Goal: Information Seeking & Learning: Learn about a topic

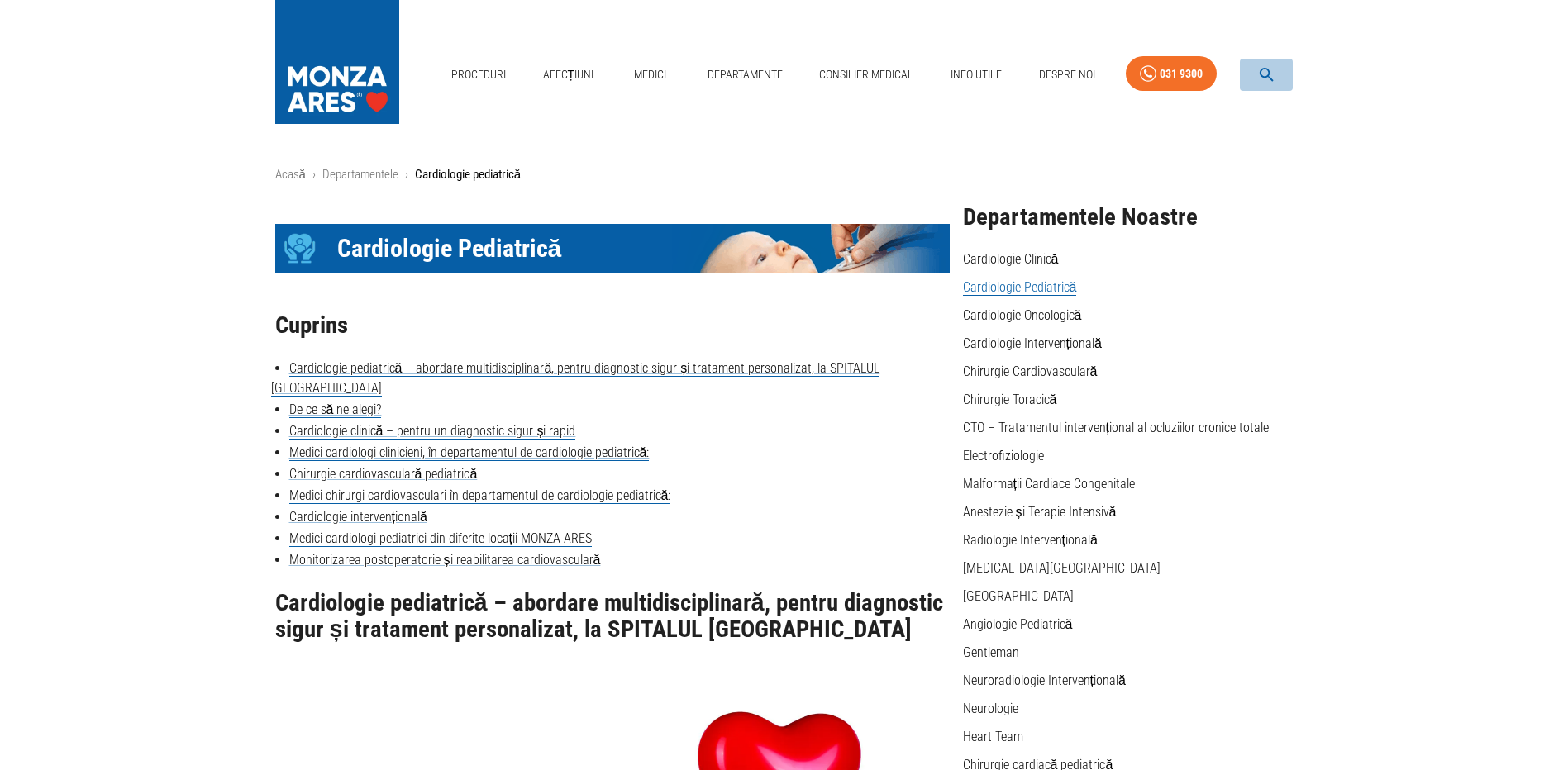
click at [1265, 69] on icon "button" at bounding box center [1266, 75] width 14 height 14
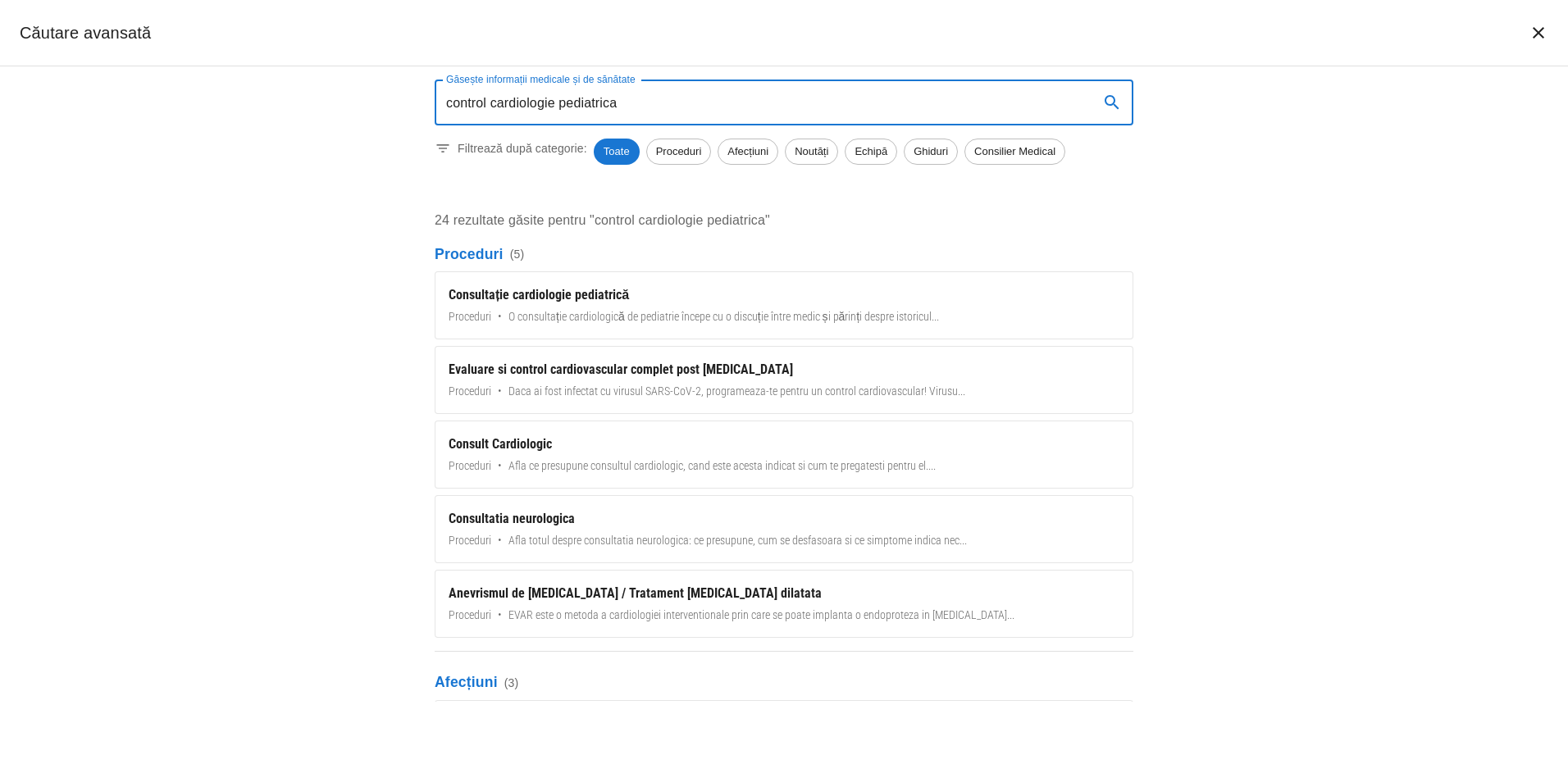
type input "control cardiologie pediatrica"
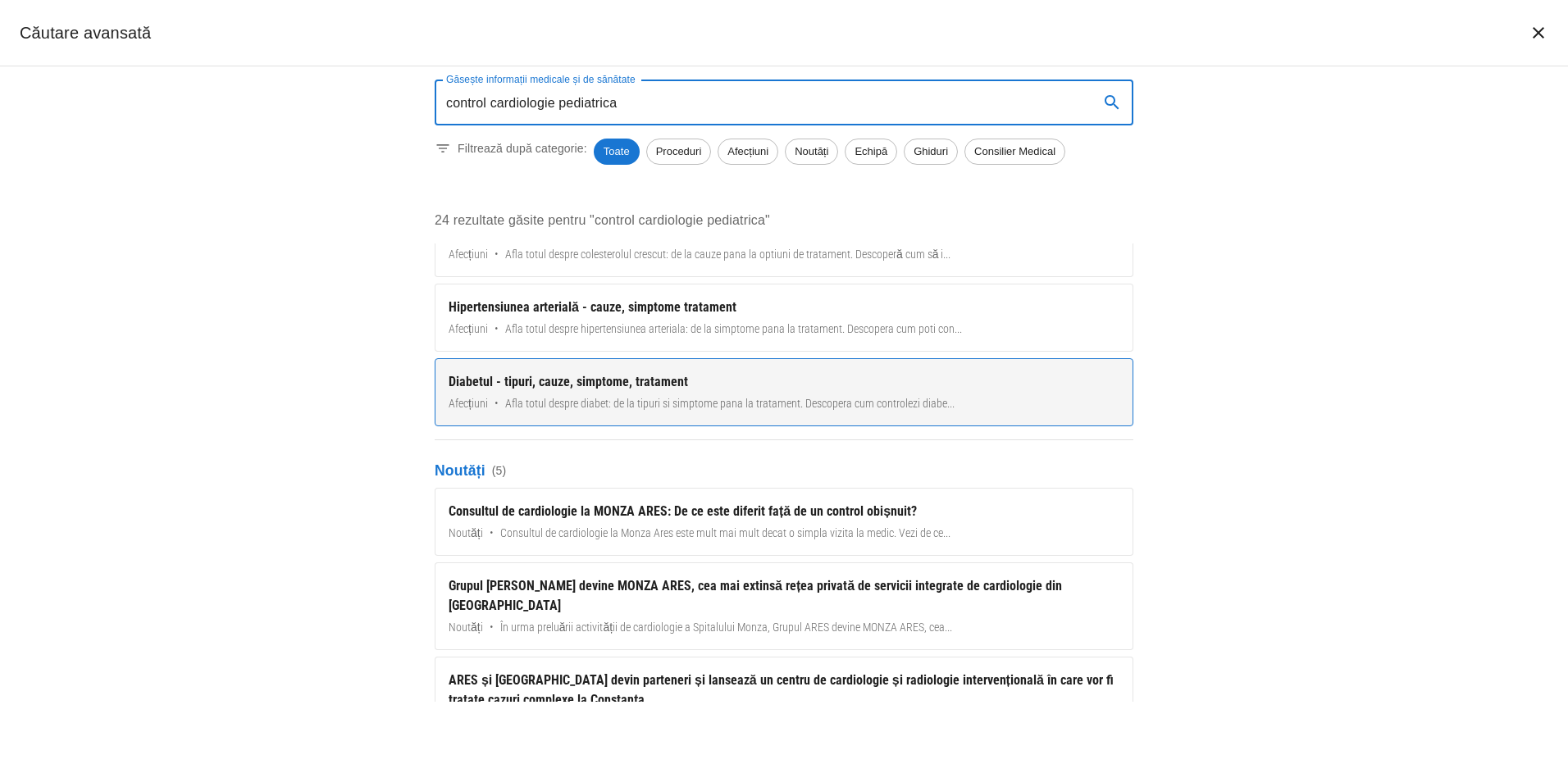
scroll to position [492, 0]
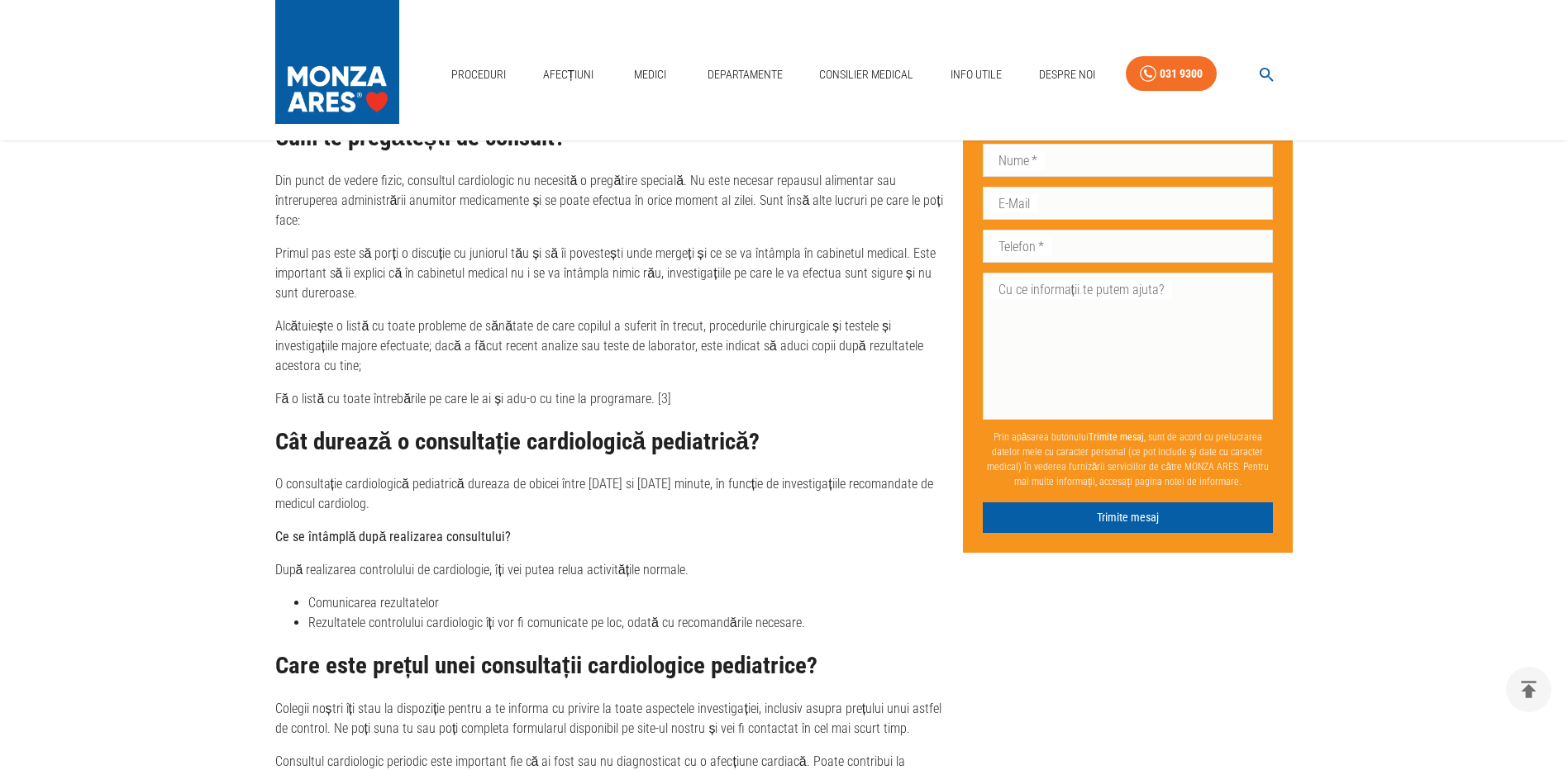
scroll to position [2231, 0]
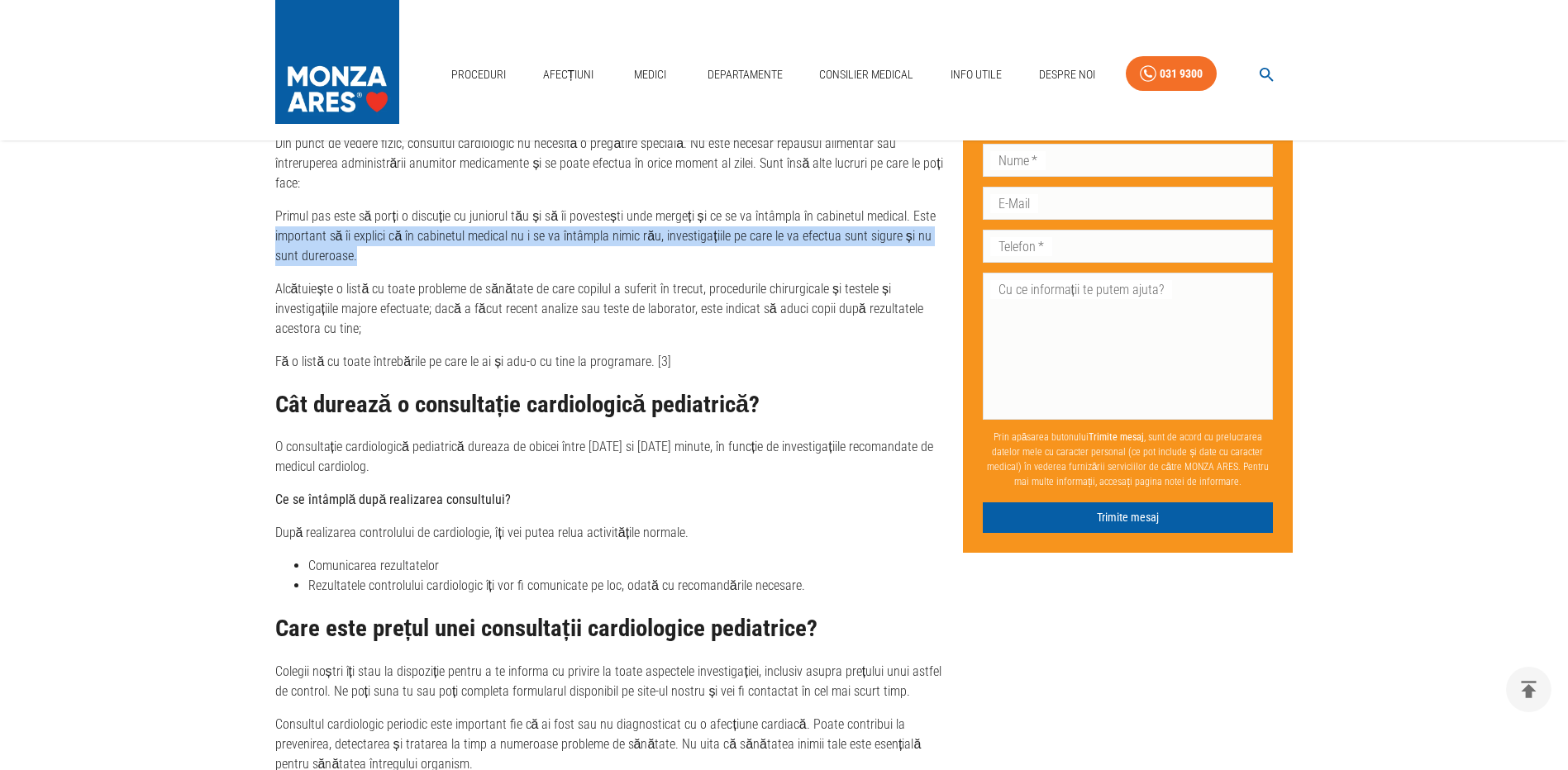
drag, startPoint x: 275, startPoint y: 237, endPoint x: 809, endPoint y: 251, distance: 534.2
click at [809, 251] on p "Primul pas este să porți o discuție cu juniorul tău și să îi povestești unde me…" at bounding box center [612, 236] width 675 height 59
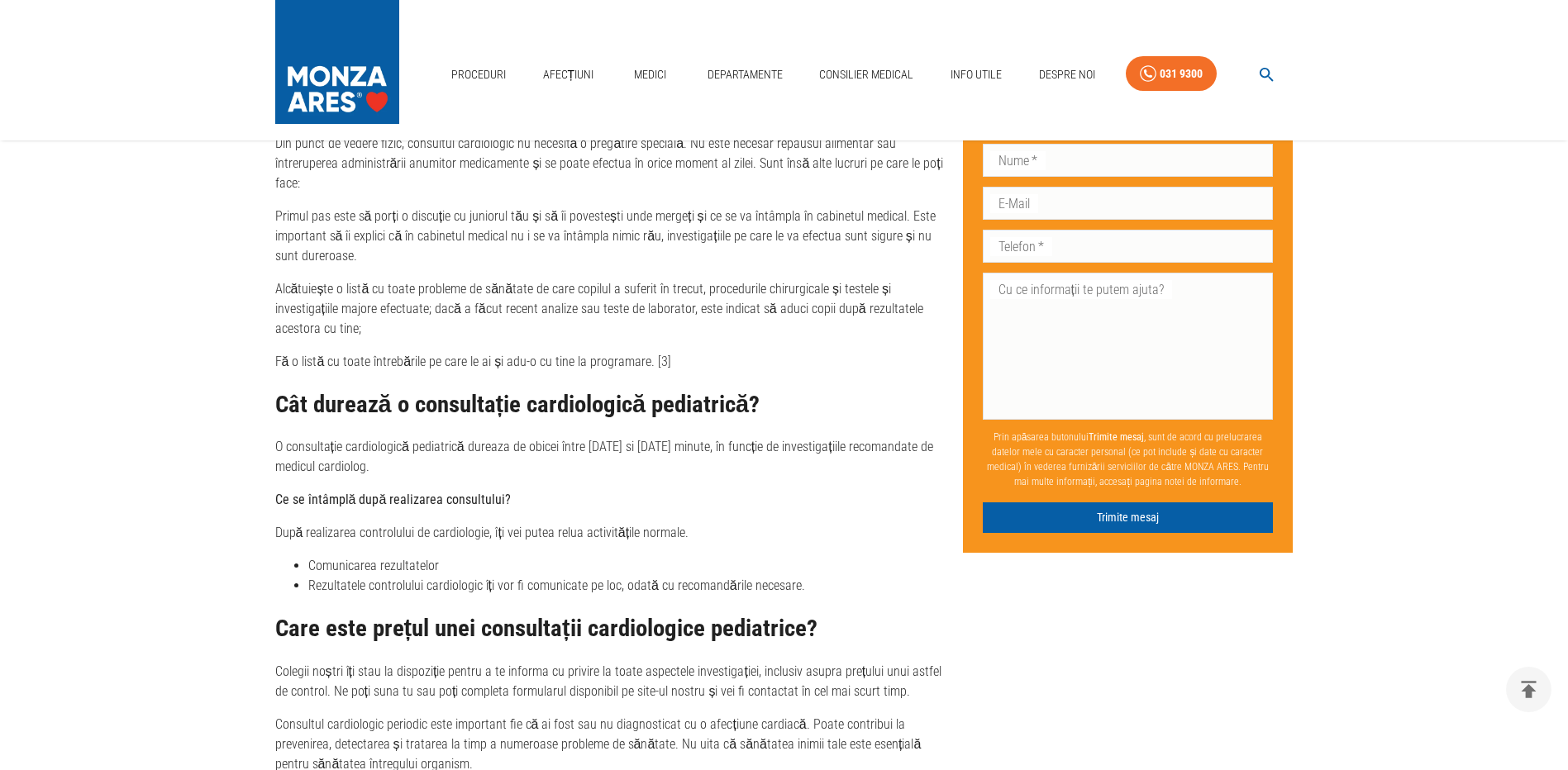
drag, startPoint x: 809, startPoint y: 251, endPoint x: 799, endPoint y: 303, distance: 53.0
click at [799, 303] on p "Alcătuiește o listă cu toate probleme de sănătate de care copilul a suferit în …" at bounding box center [612, 308] width 675 height 59
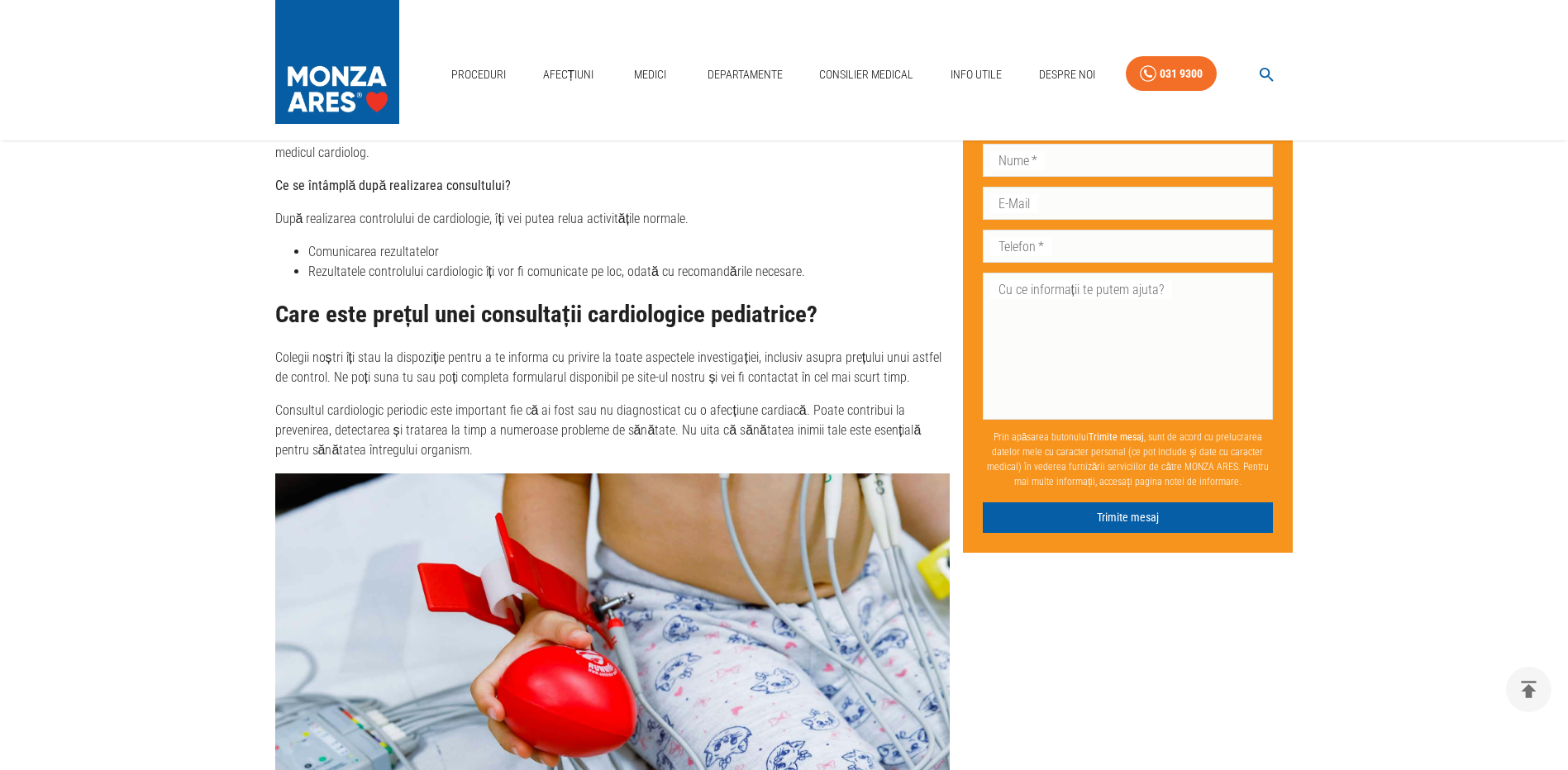
scroll to position [2561, 0]
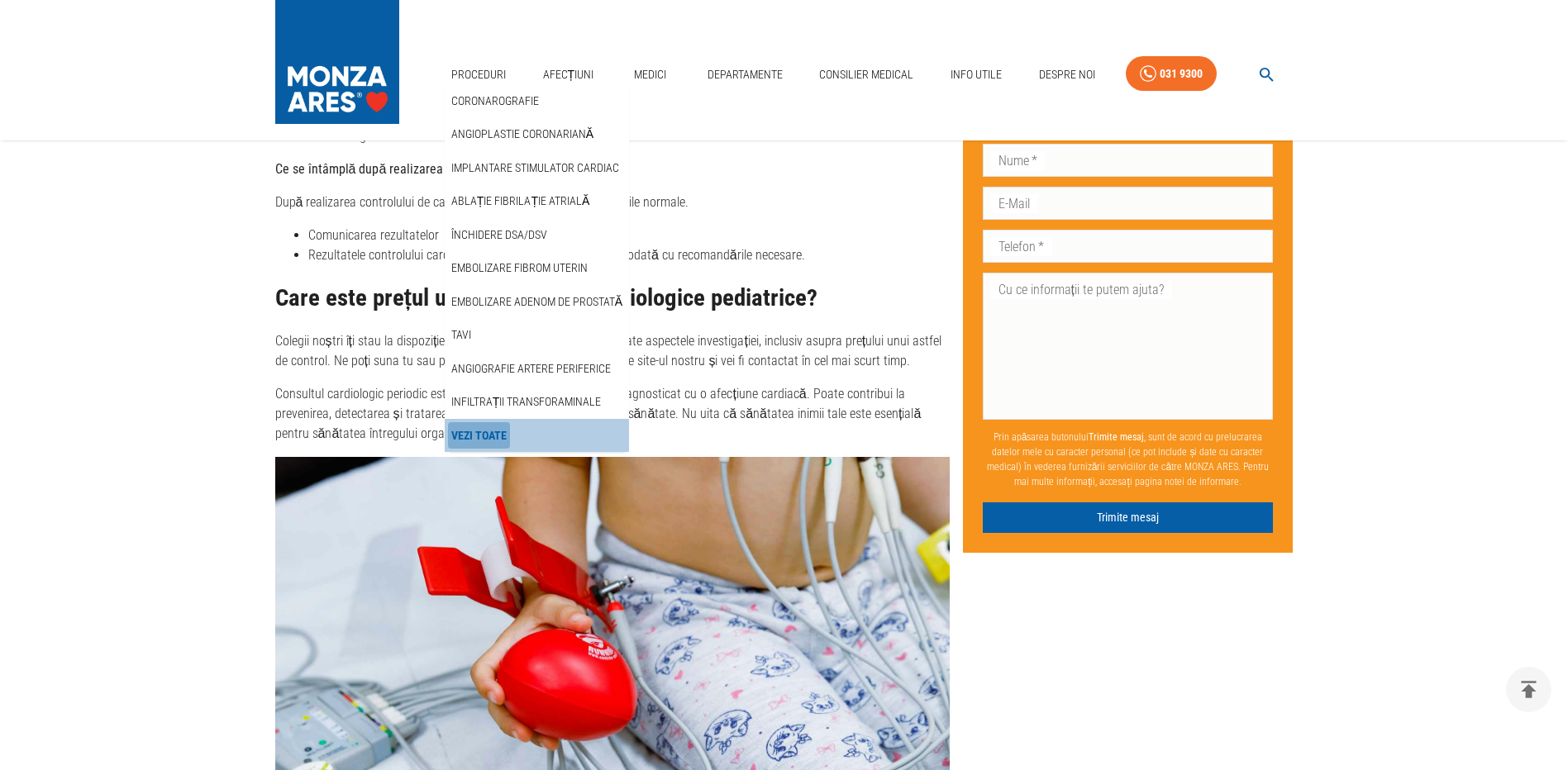
click at [498, 437] on link "Vezi Toate" at bounding box center [479, 436] width 62 height 28
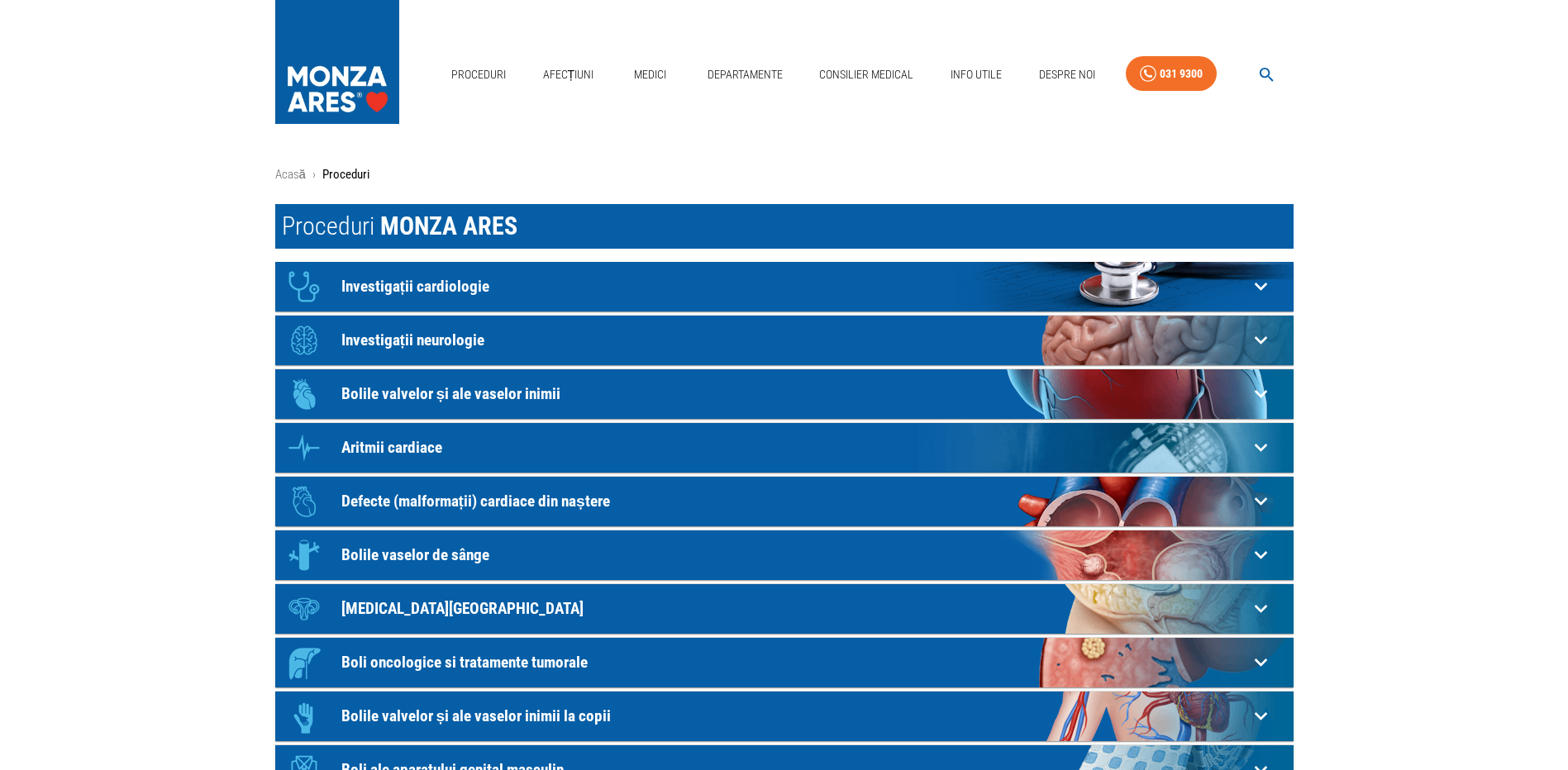
drag, startPoint x: 70, startPoint y: 460, endPoint x: 72, endPoint y: 451, distance: 9.2
click at [70, 460] on main "Acasă › Proceduri Proceduri MONZA ARES Icon Investigații cardiologie Electrocar…" at bounding box center [784, 535] width 1568 height 742
click at [651, 72] on link "Medici" at bounding box center [650, 75] width 53 height 34
click at [561, 75] on link "Afecțiuni" at bounding box center [568, 75] width 65 height 34
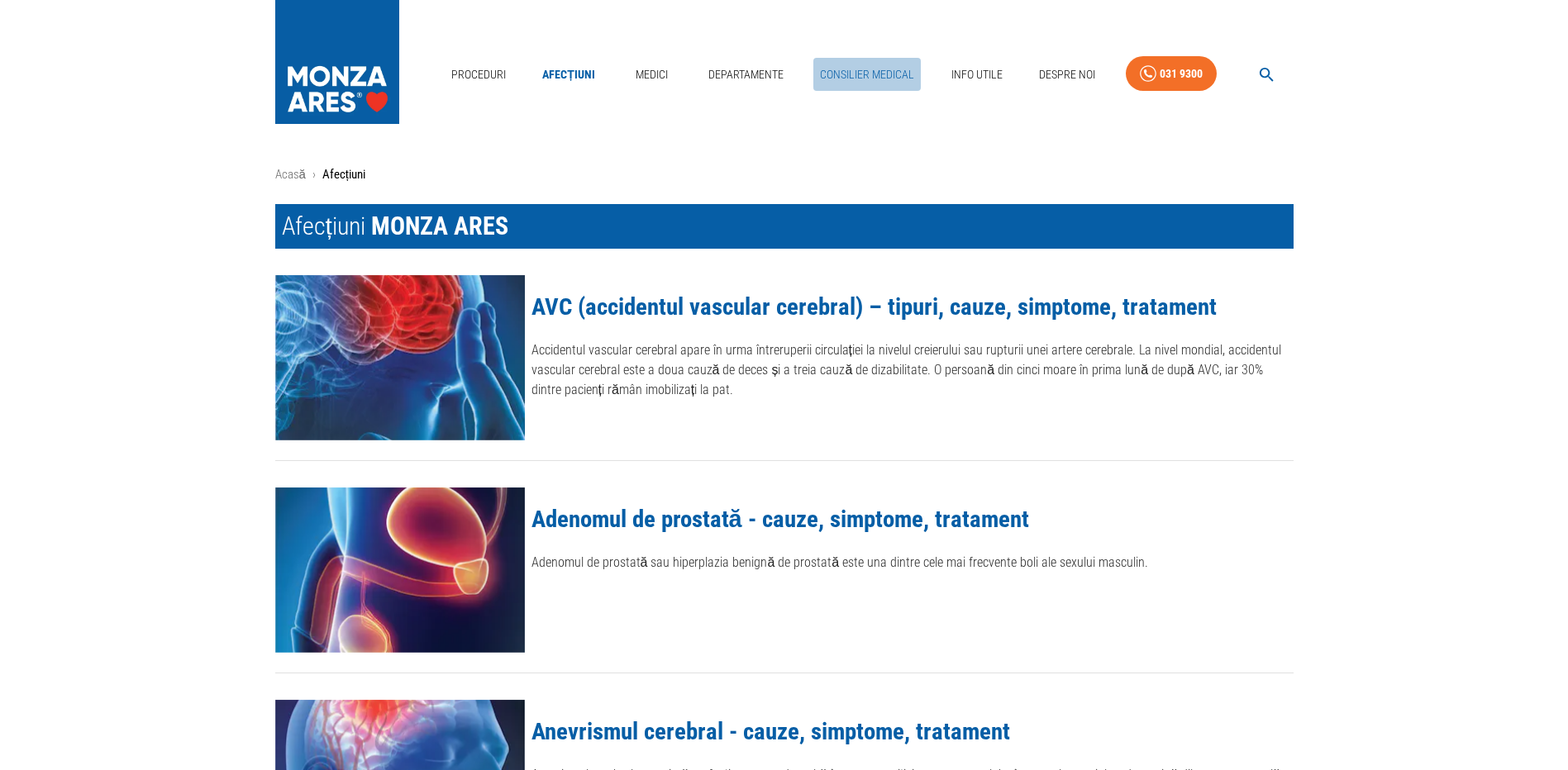
click at [893, 74] on link "Consilier Medical" at bounding box center [867, 75] width 107 height 34
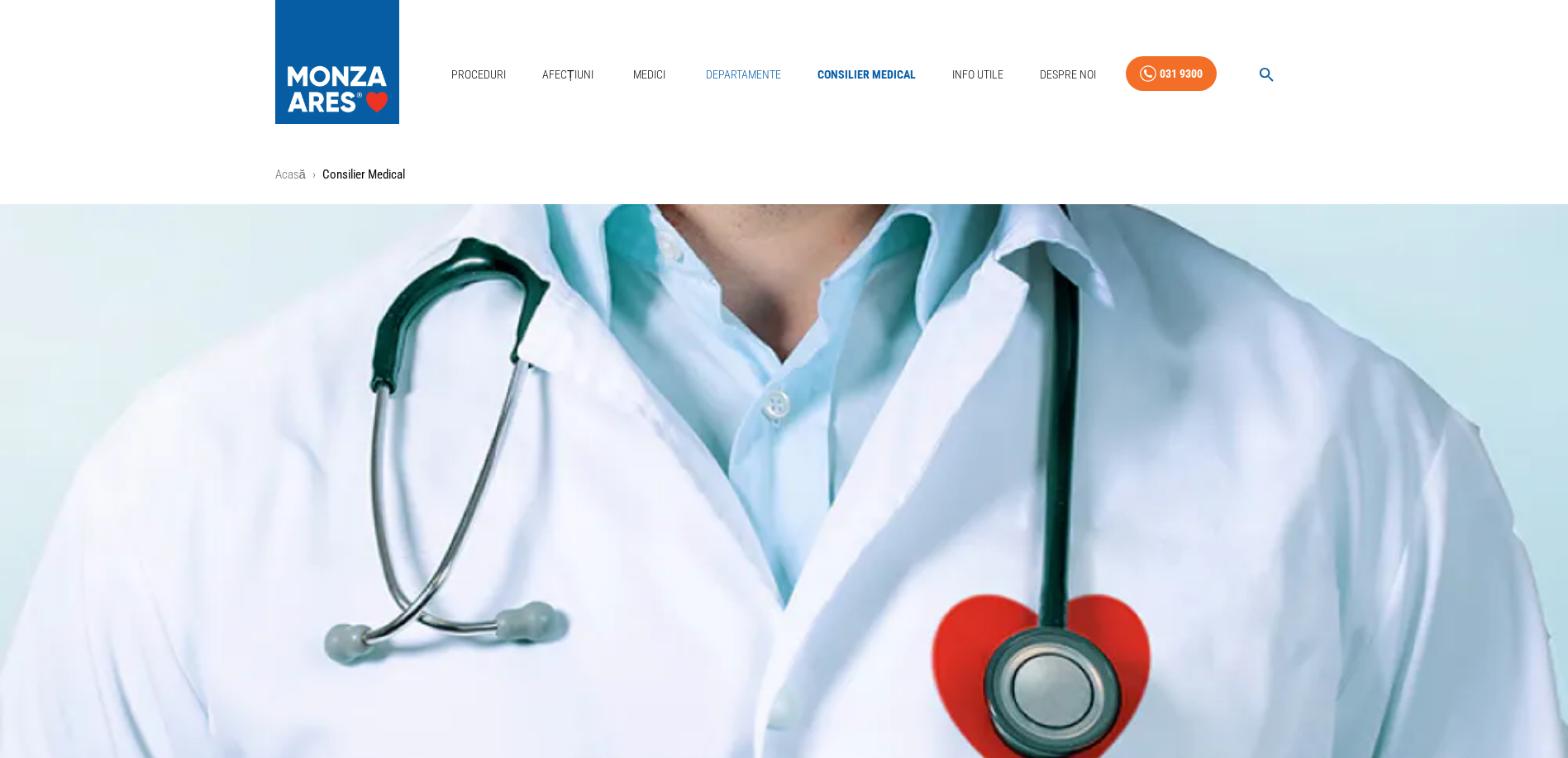
click at [756, 77] on link "Departamente" at bounding box center [743, 75] width 89 height 34
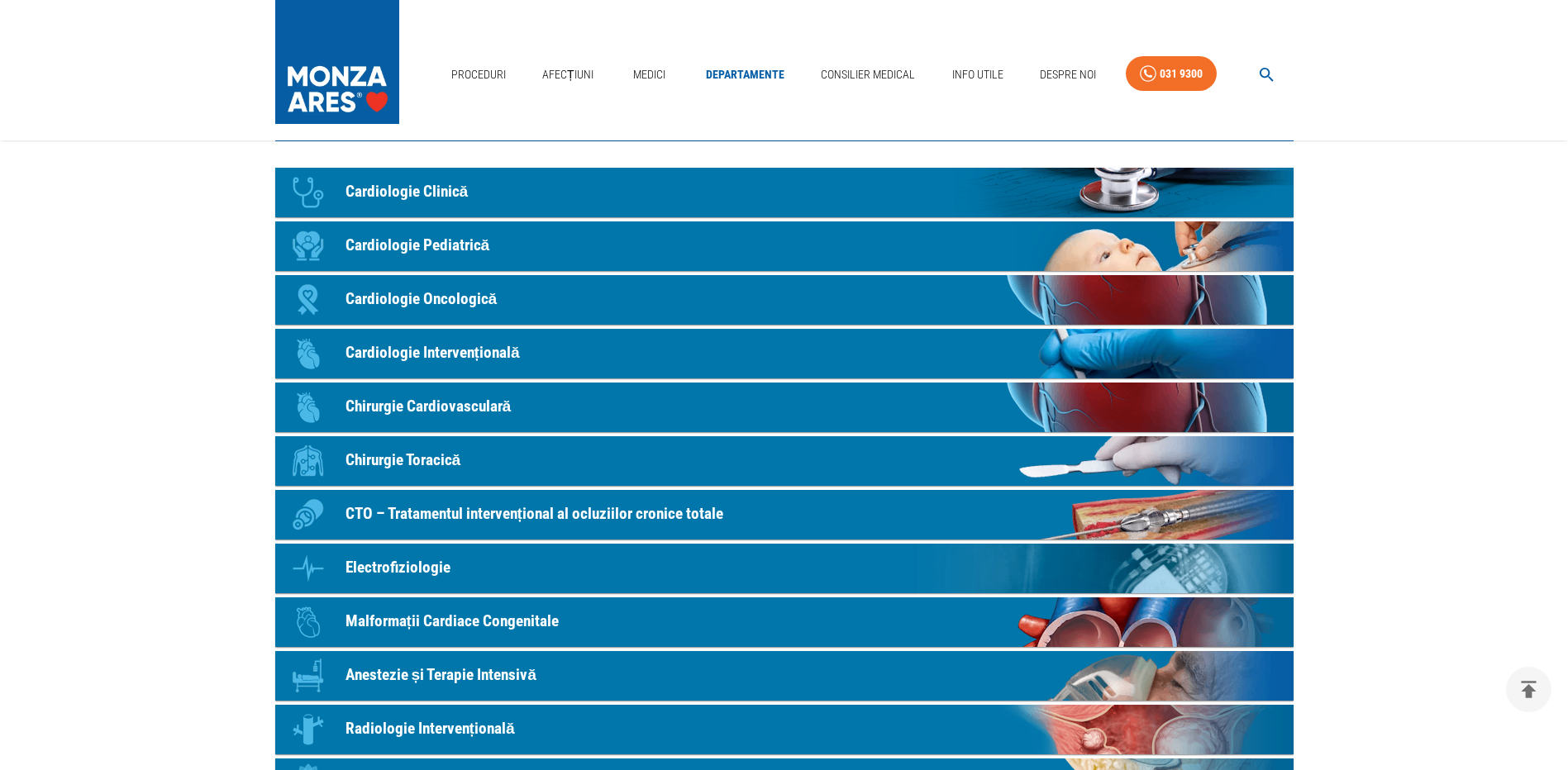
scroll to position [248, 0]
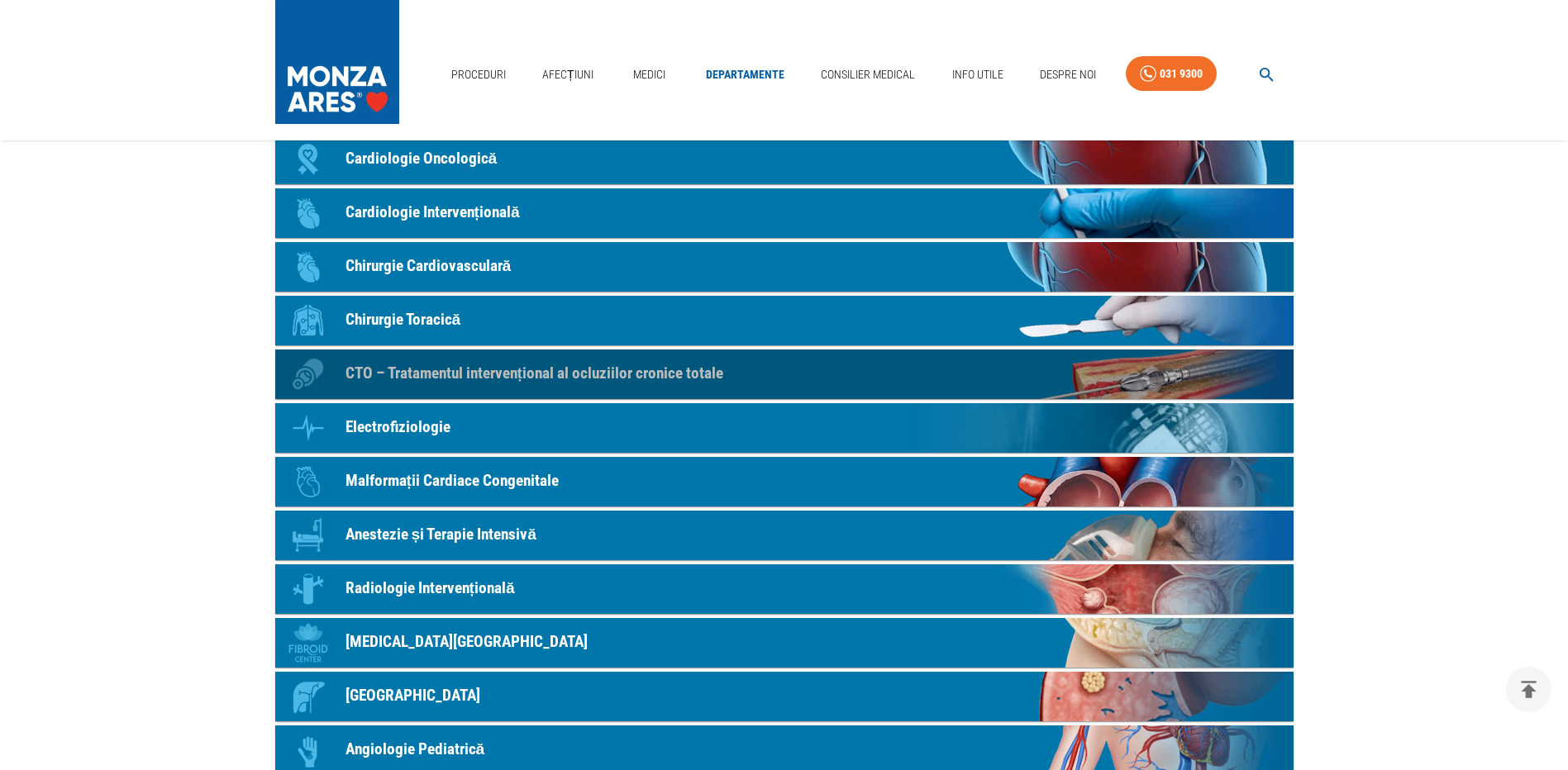
click at [396, 373] on p "CTO – Tratamentul intervențional al ocluziilor cronice totale" at bounding box center [534, 374] width 378 height 24
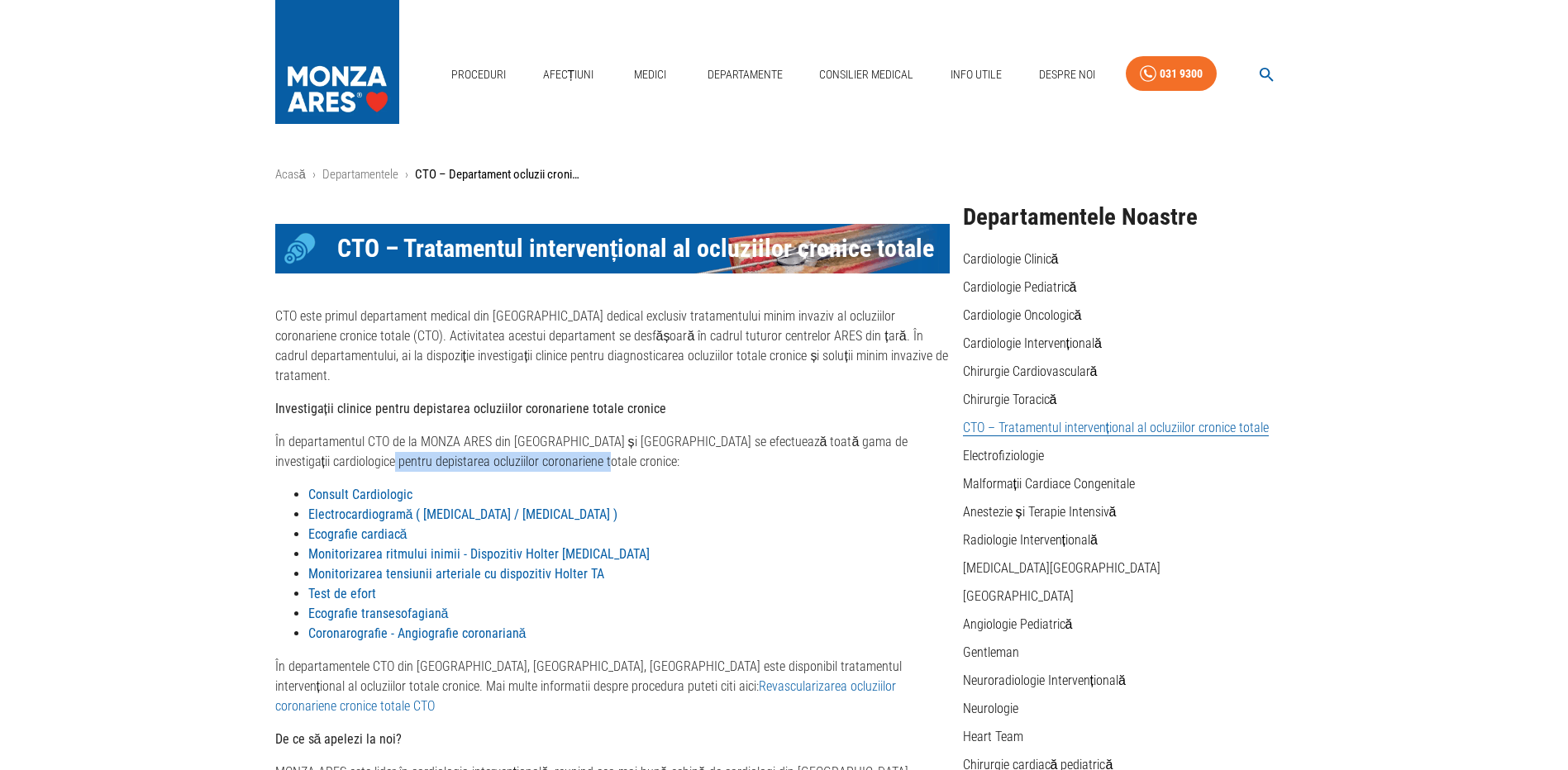
drag, startPoint x: 308, startPoint y: 443, endPoint x: 522, endPoint y: 447, distance: 214.0
click at [522, 447] on p "În departamentul CTO de la MONZA ARES din București și Cluj-Napoca se efectueaz…" at bounding box center [612, 452] width 675 height 39
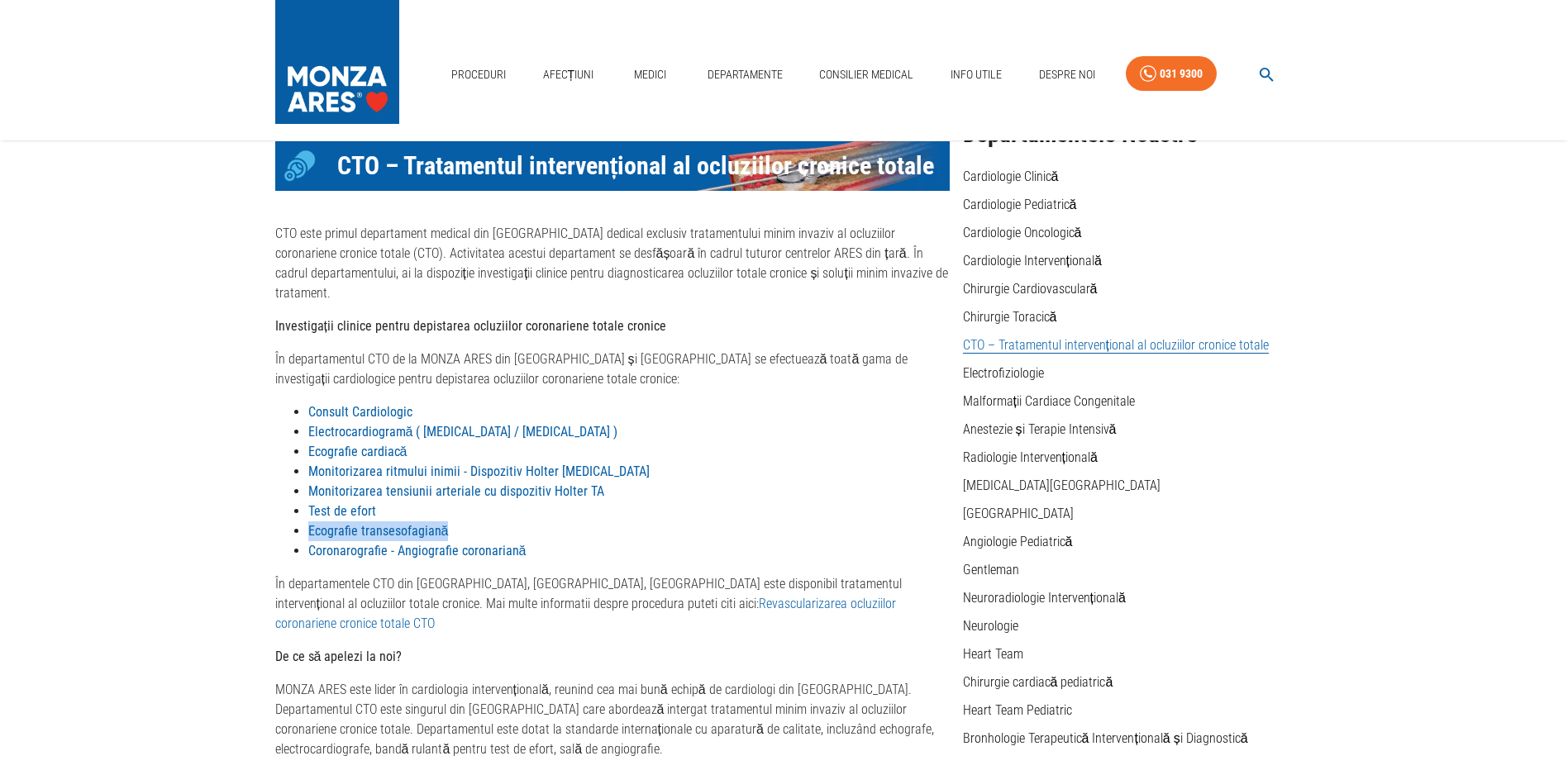
drag, startPoint x: 306, startPoint y: 509, endPoint x: 453, endPoint y: 510, distance: 147.0
click at [453, 510] on ul "Consult Cardiologic Electrocardiogramă ( ECG / EKG ) Ecografie cardiacă Monitor…" at bounding box center [612, 481] width 675 height 158
drag, startPoint x: 453, startPoint y: 510, endPoint x: 391, endPoint y: 539, distance: 68.4
click at [392, 541] on li "Coronarografie - Angiografie coronariană" at bounding box center [629, 551] width 641 height 20
drag, startPoint x: 305, startPoint y: 527, endPoint x: 530, endPoint y: 524, distance: 225.0
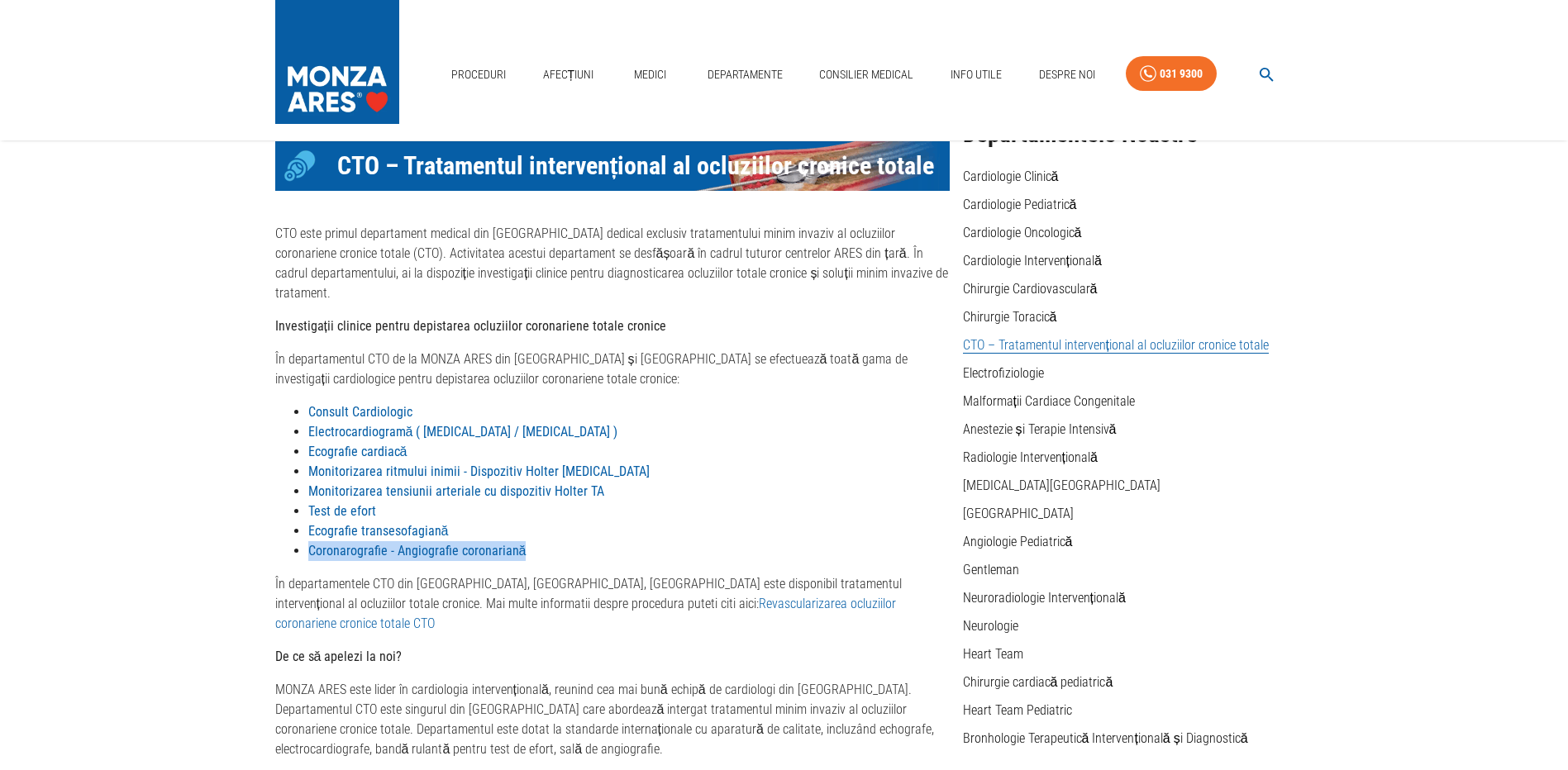
click at [530, 524] on ul "Consult Cardiologic Electrocardiogramă ( ECG / EKG ) Ecografie cardiacă Monitor…" at bounding box center [612, 481] width 675 height 158
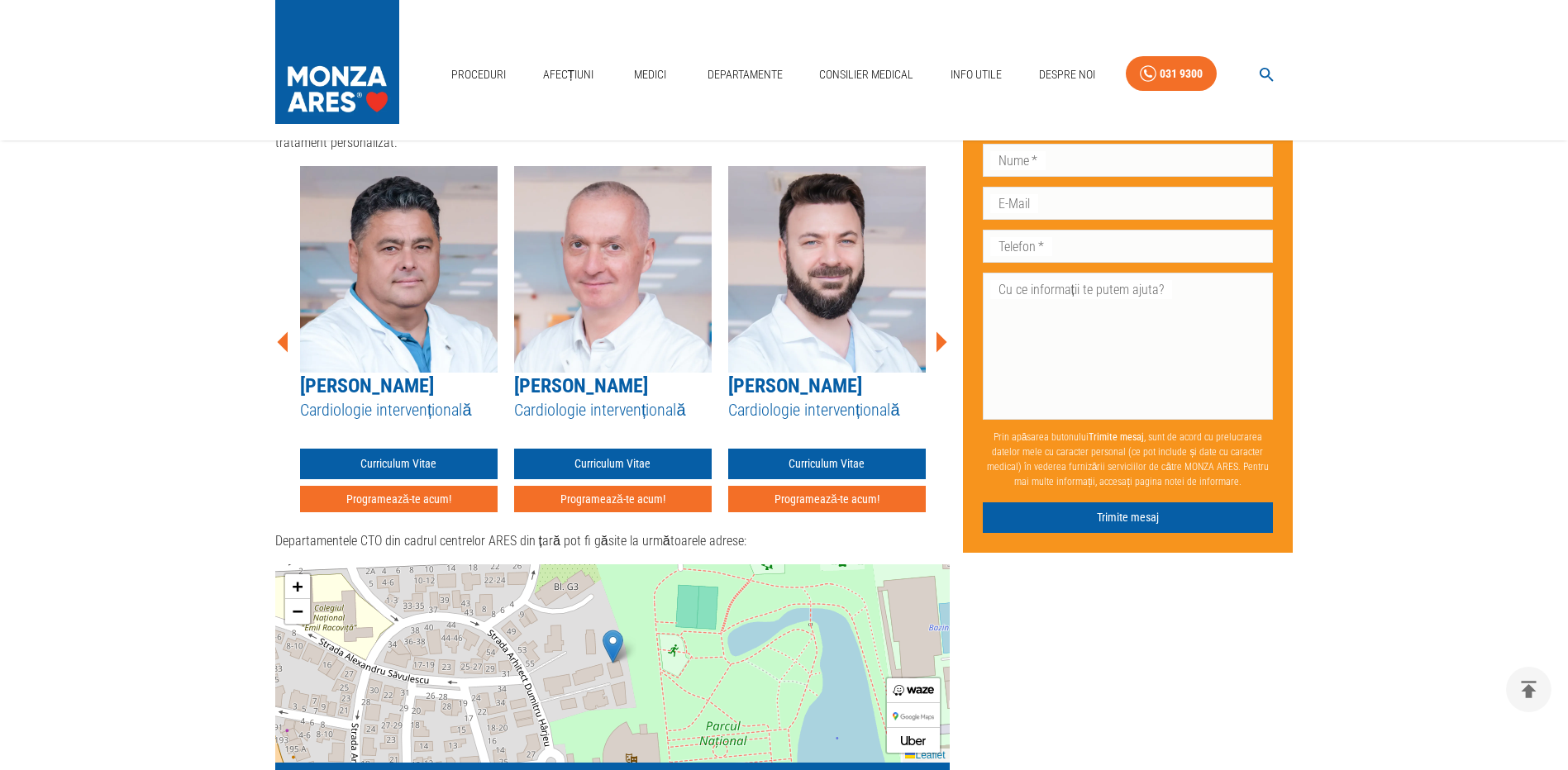
scroll to position [744, 0]
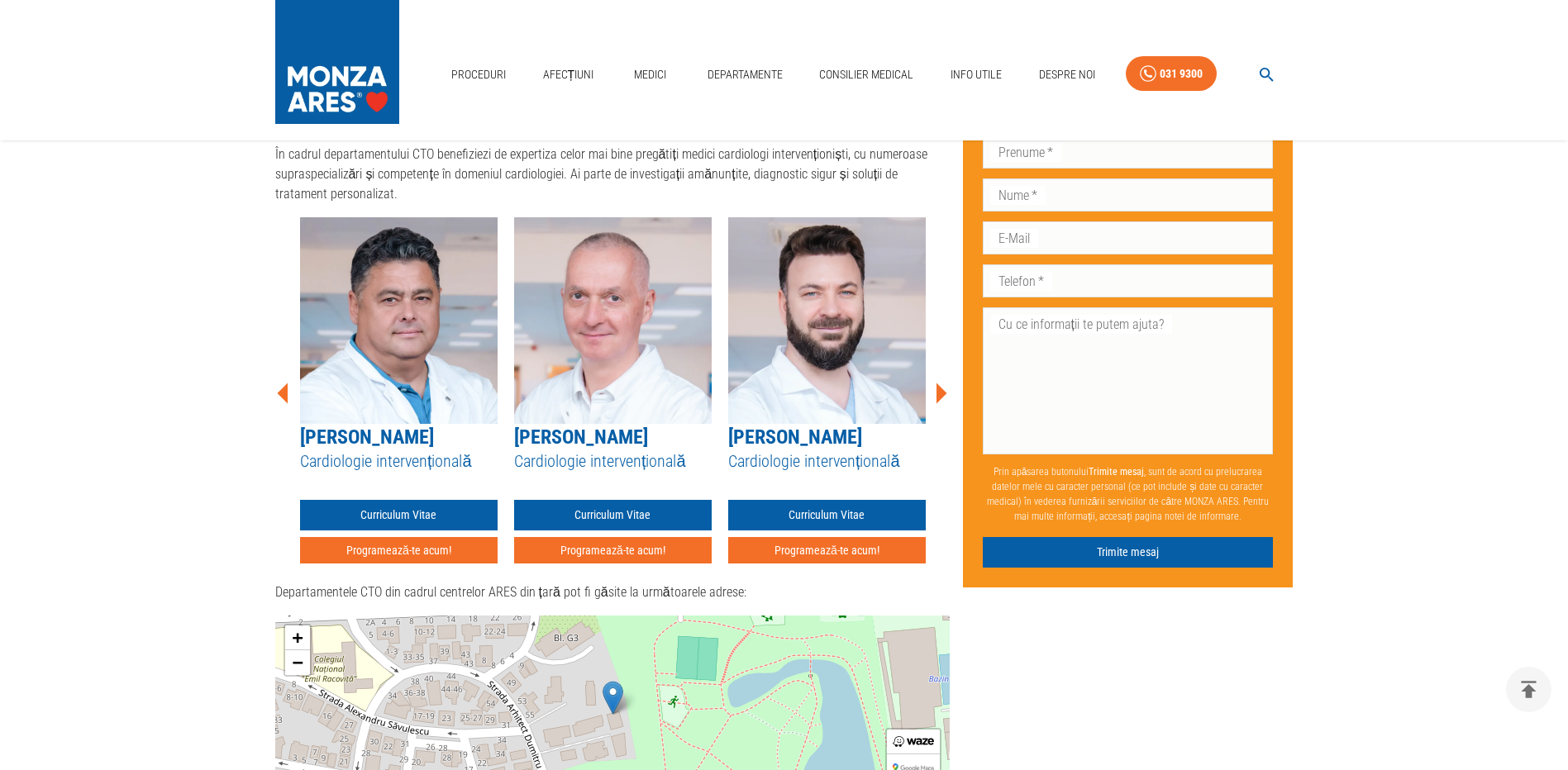
click at [944, 383] on icon at bounding box center [941, 393] width 11 height 21
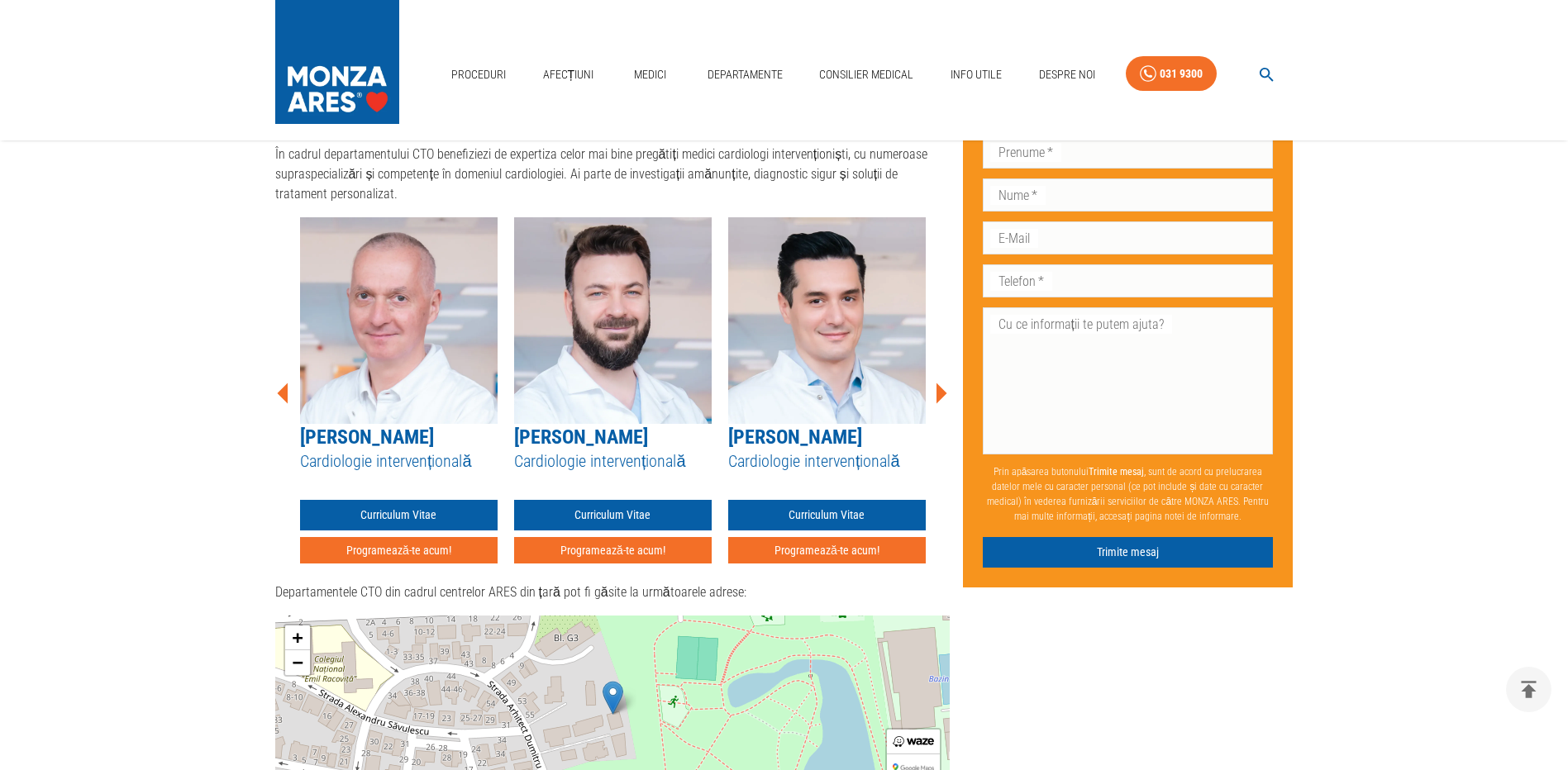
click at [944, 383] on icon at bounding box center [941, 393] width 11 height 21
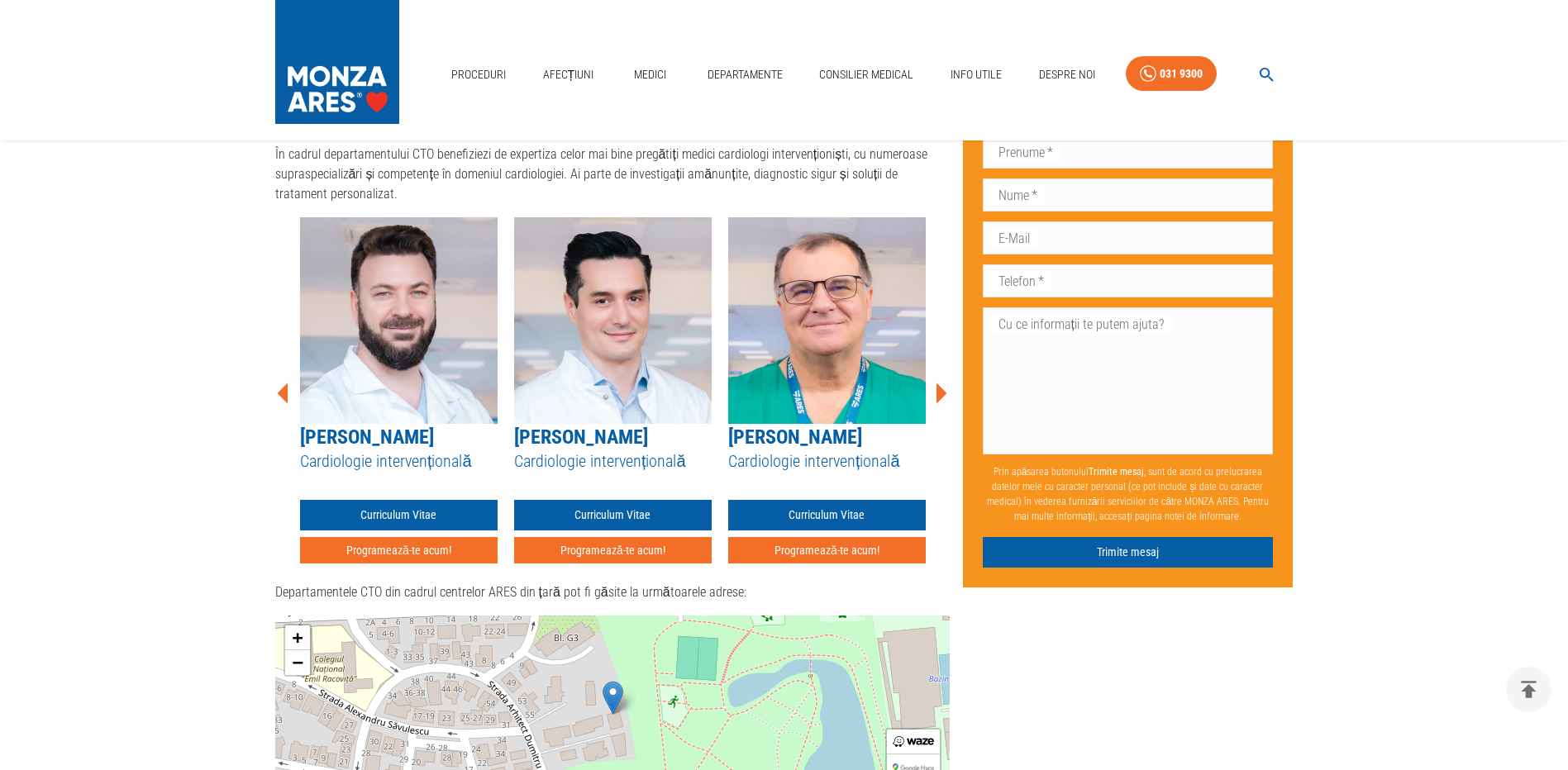
click at [944, 383] on icon at bounding box center [941, 393] width 11 height 21
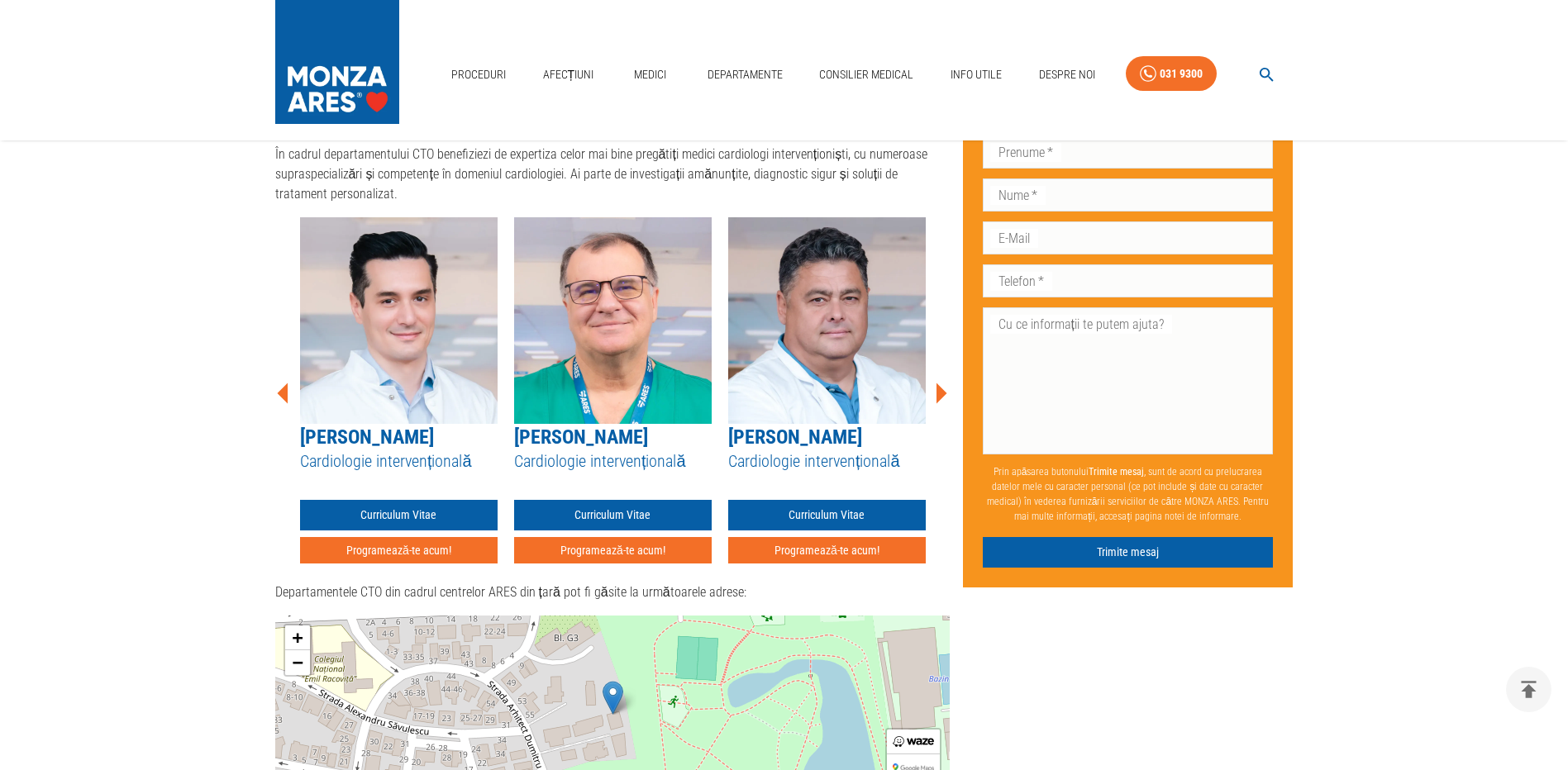
click at [944, 383] on icon at bounding box center [941, 393] width 11 height 21
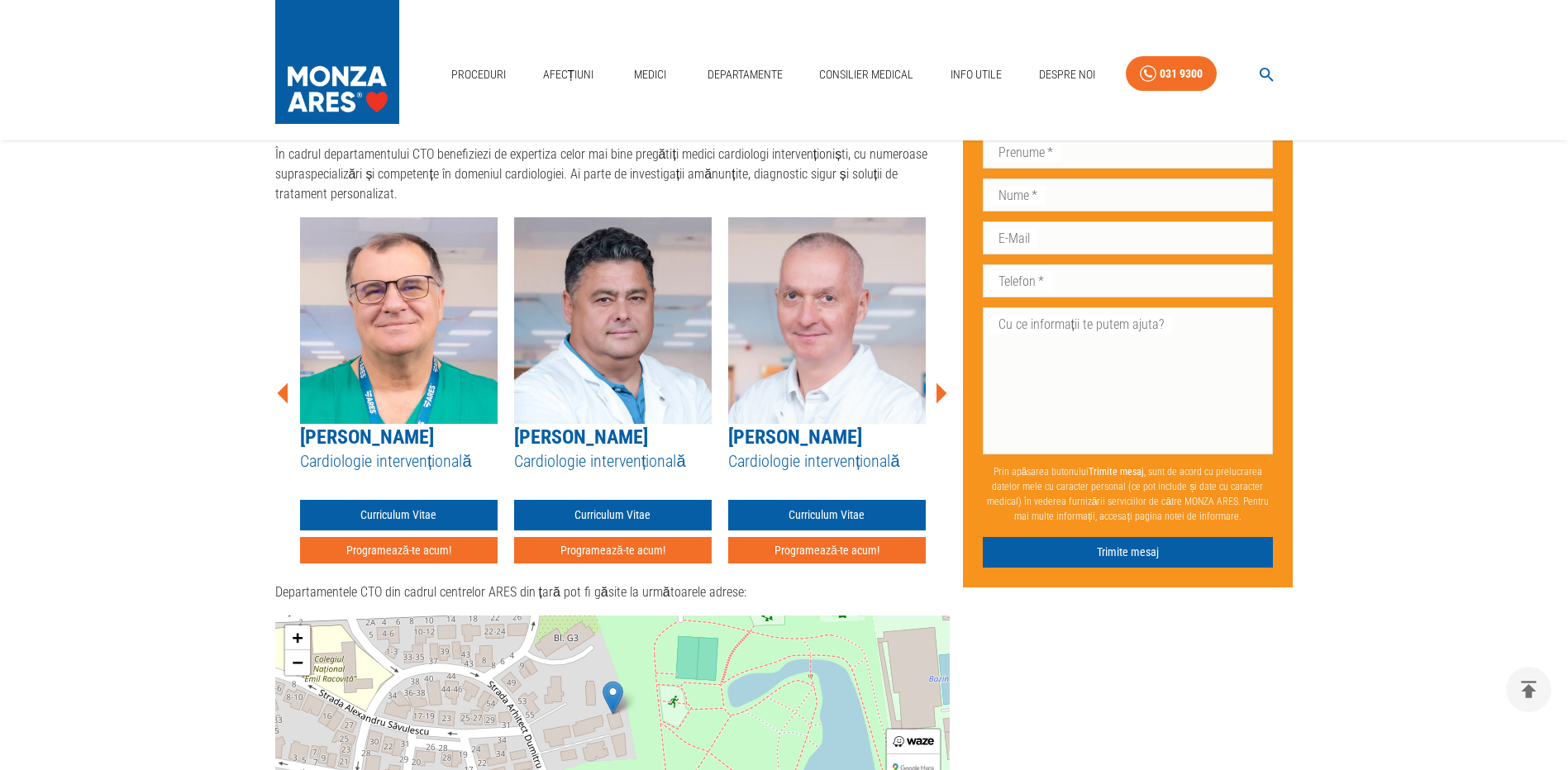
click at [944, 383] on icon at bounding box center [941, 393] width 11 height 21
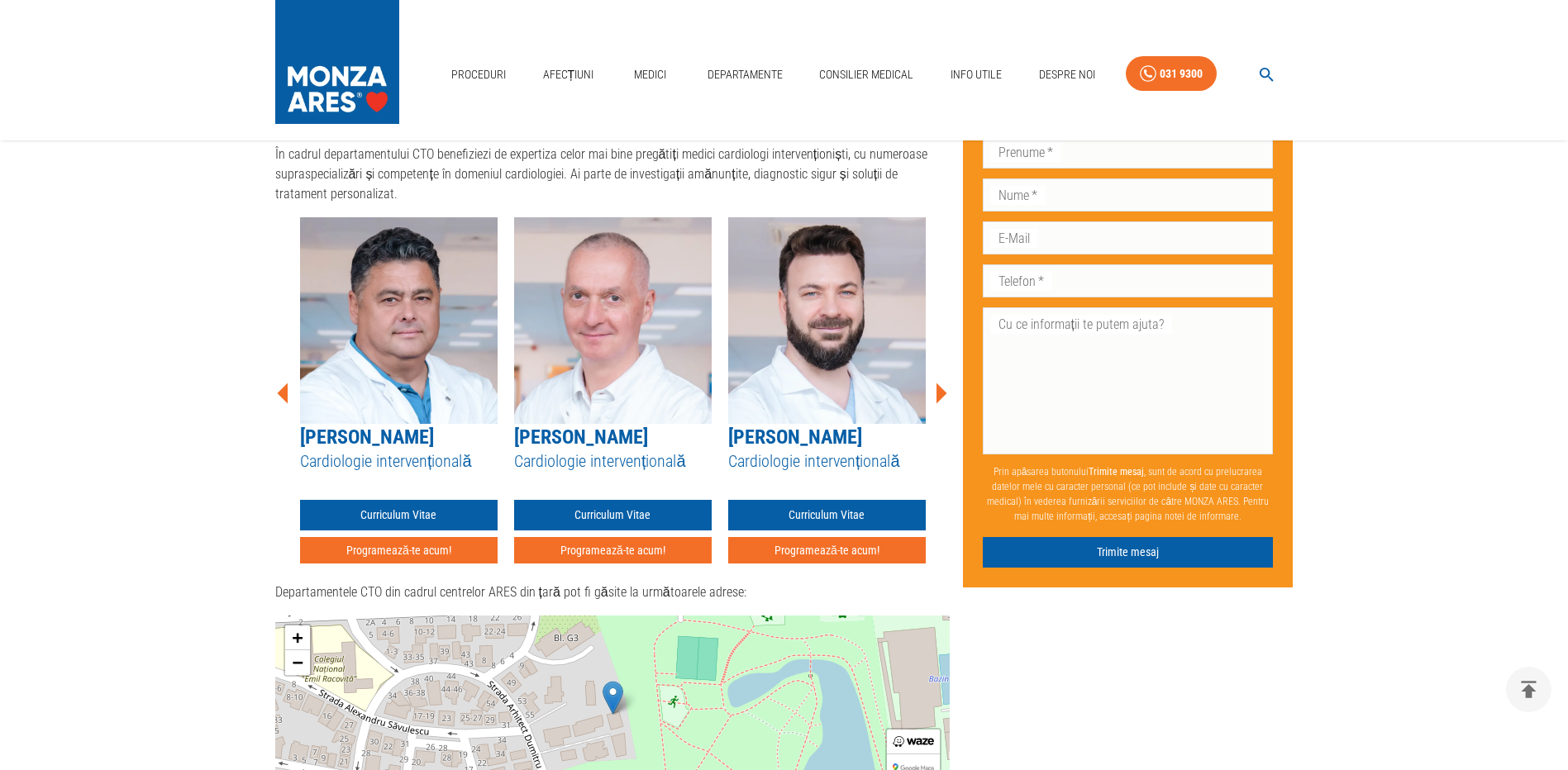
click at [944, 383] on icon at bounding box center [941, 393] width 11 height 21
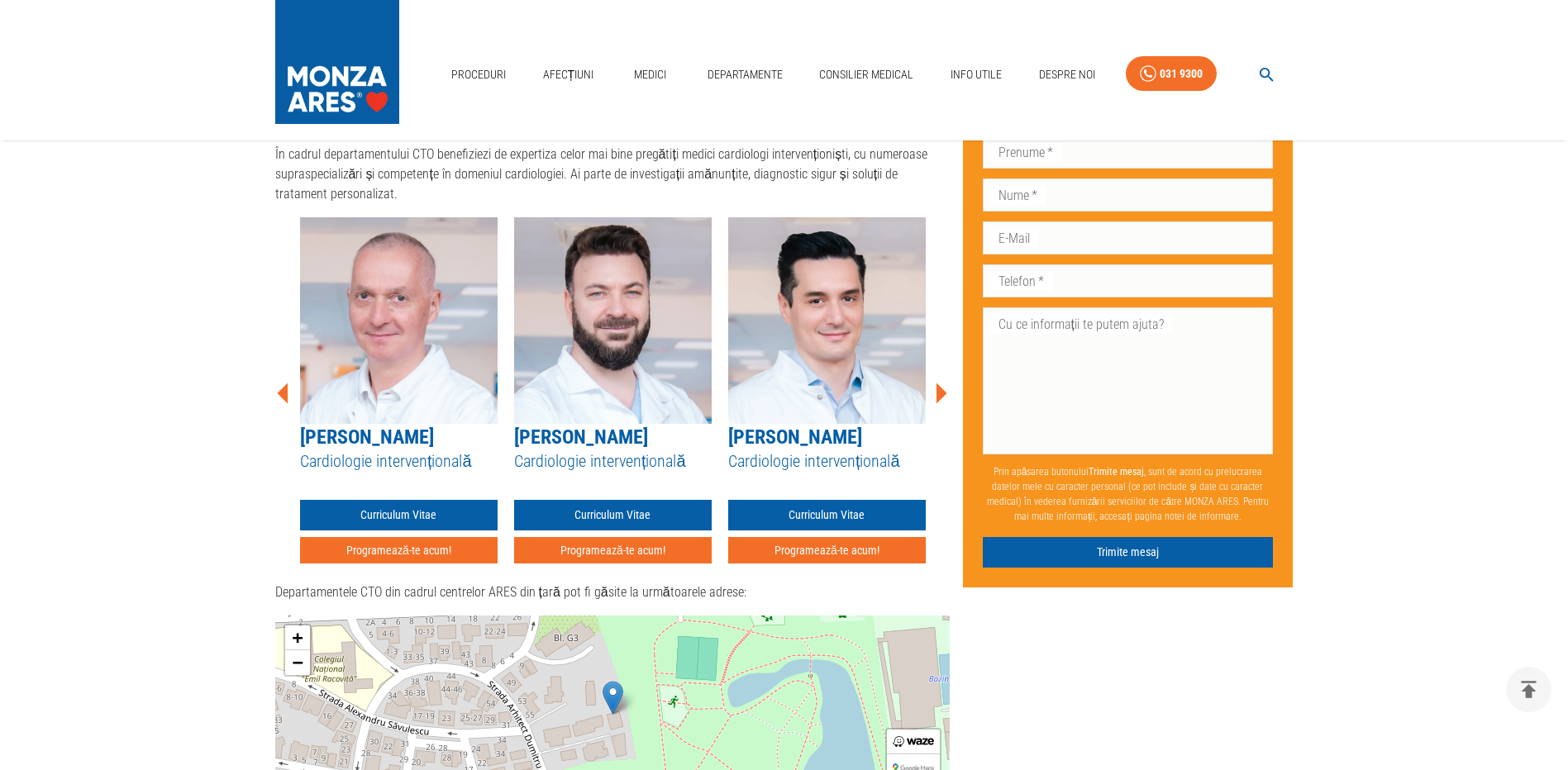
click at [944, 383] on icon at bounding box center [941, 393] width 11 height 21
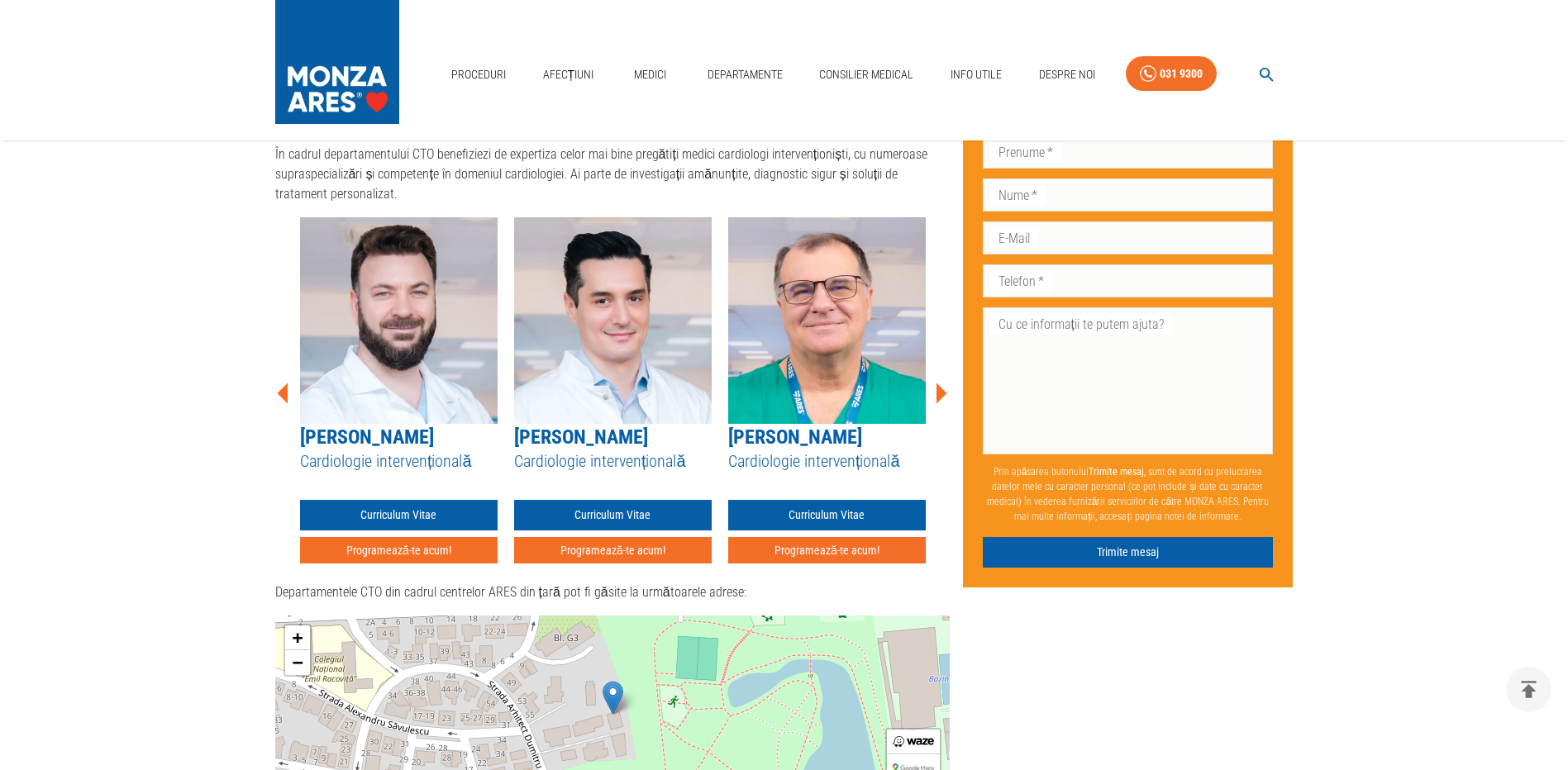
click at [945, 369] on icon at bounding box center [940, 393] width 49 height 49
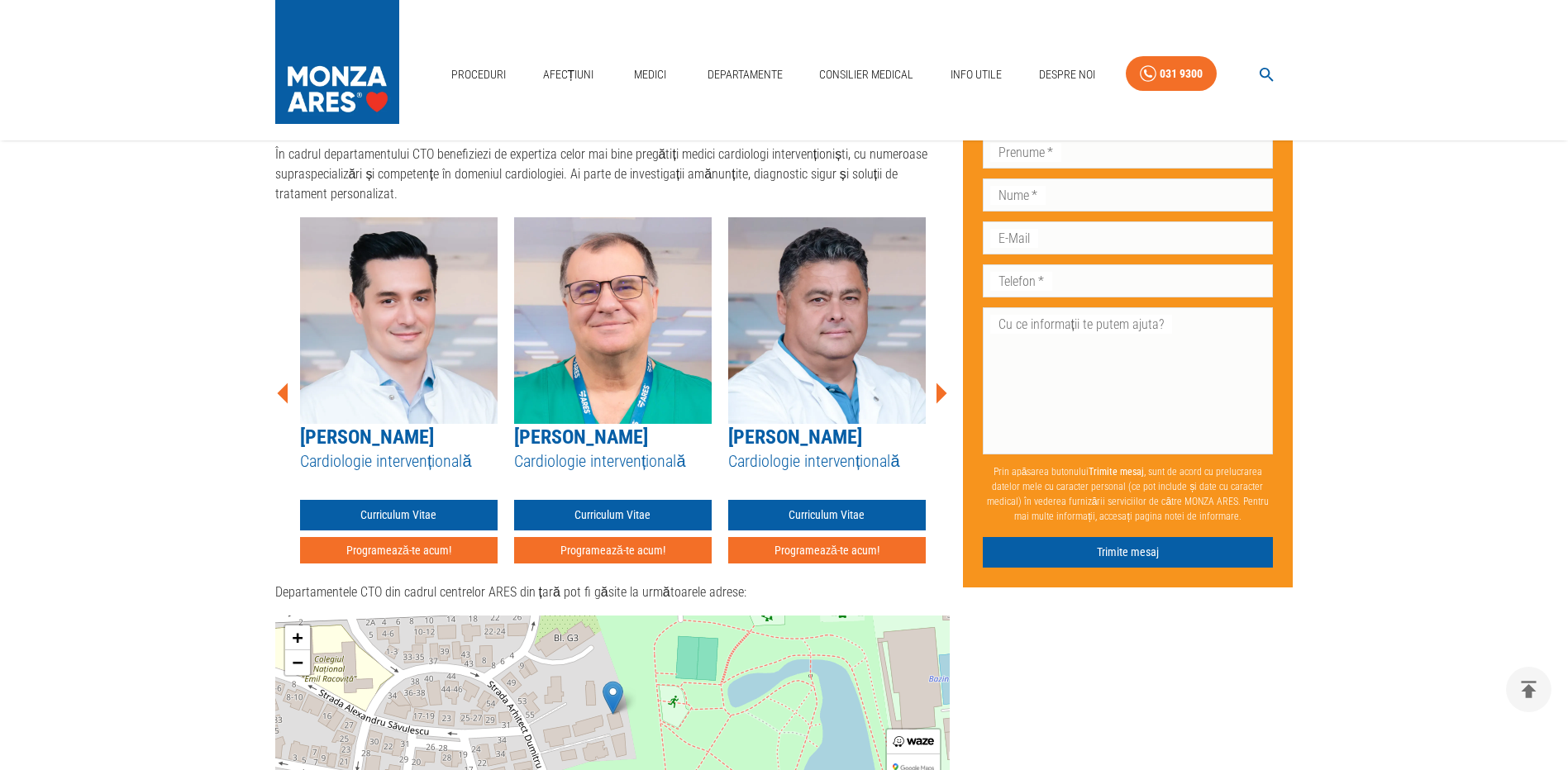
click at [945, 369] on icon at bounding box center [940, 393] width 49 height 49
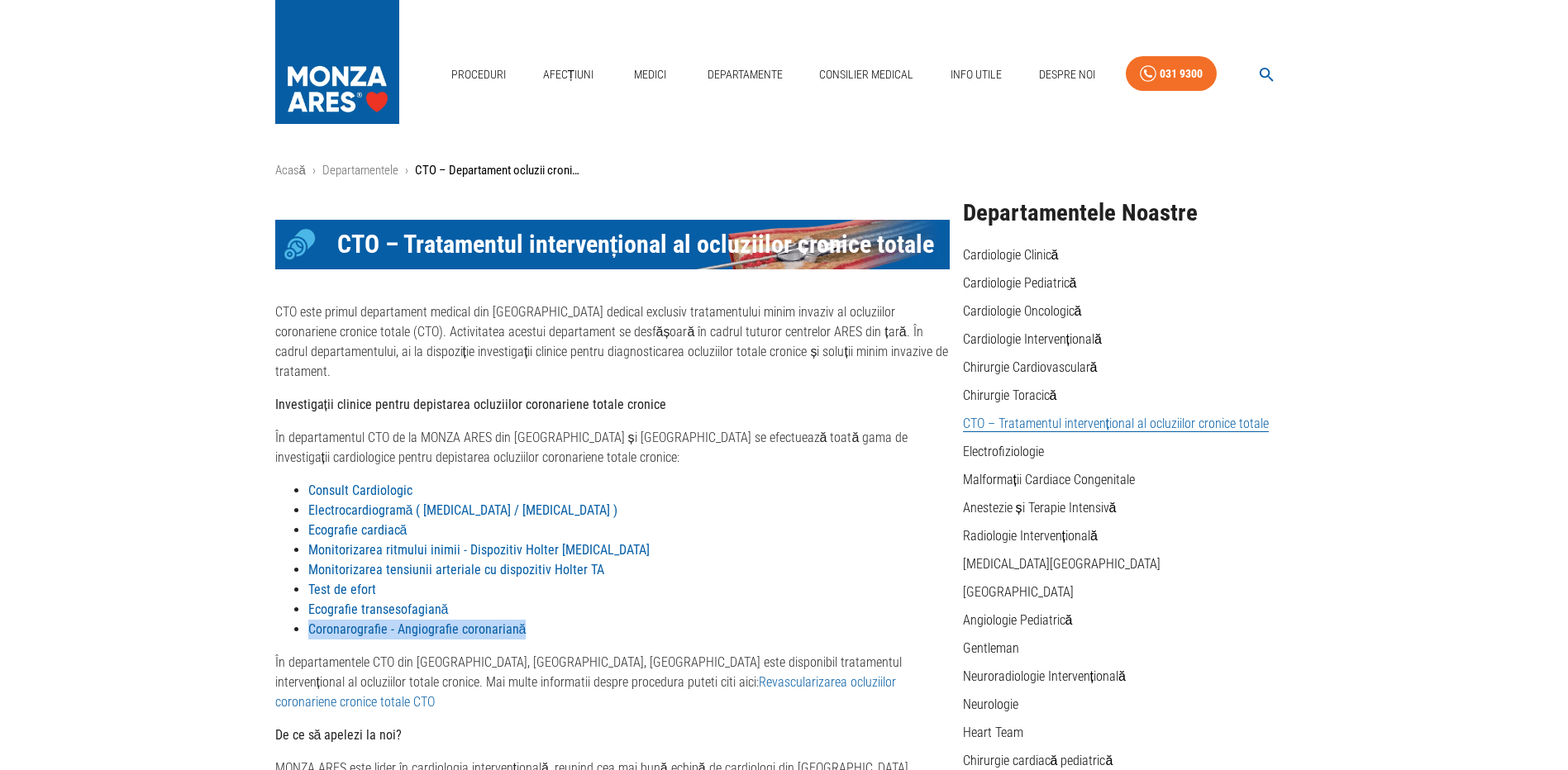
scroll to position [0, 0]
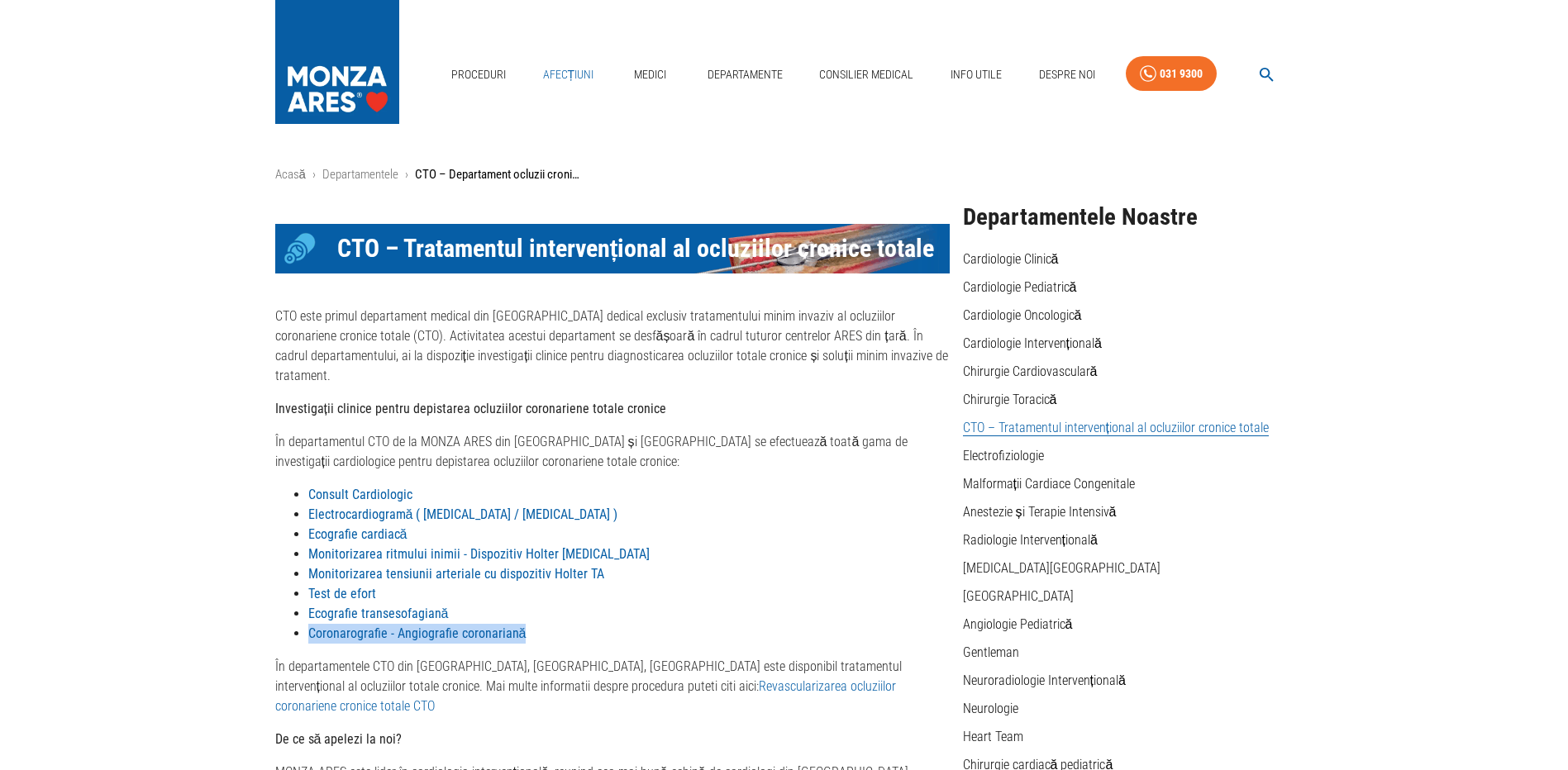
click at [573, 76] on link "Afecțiuni" at bounding box center [568, 75] width 65 height 34
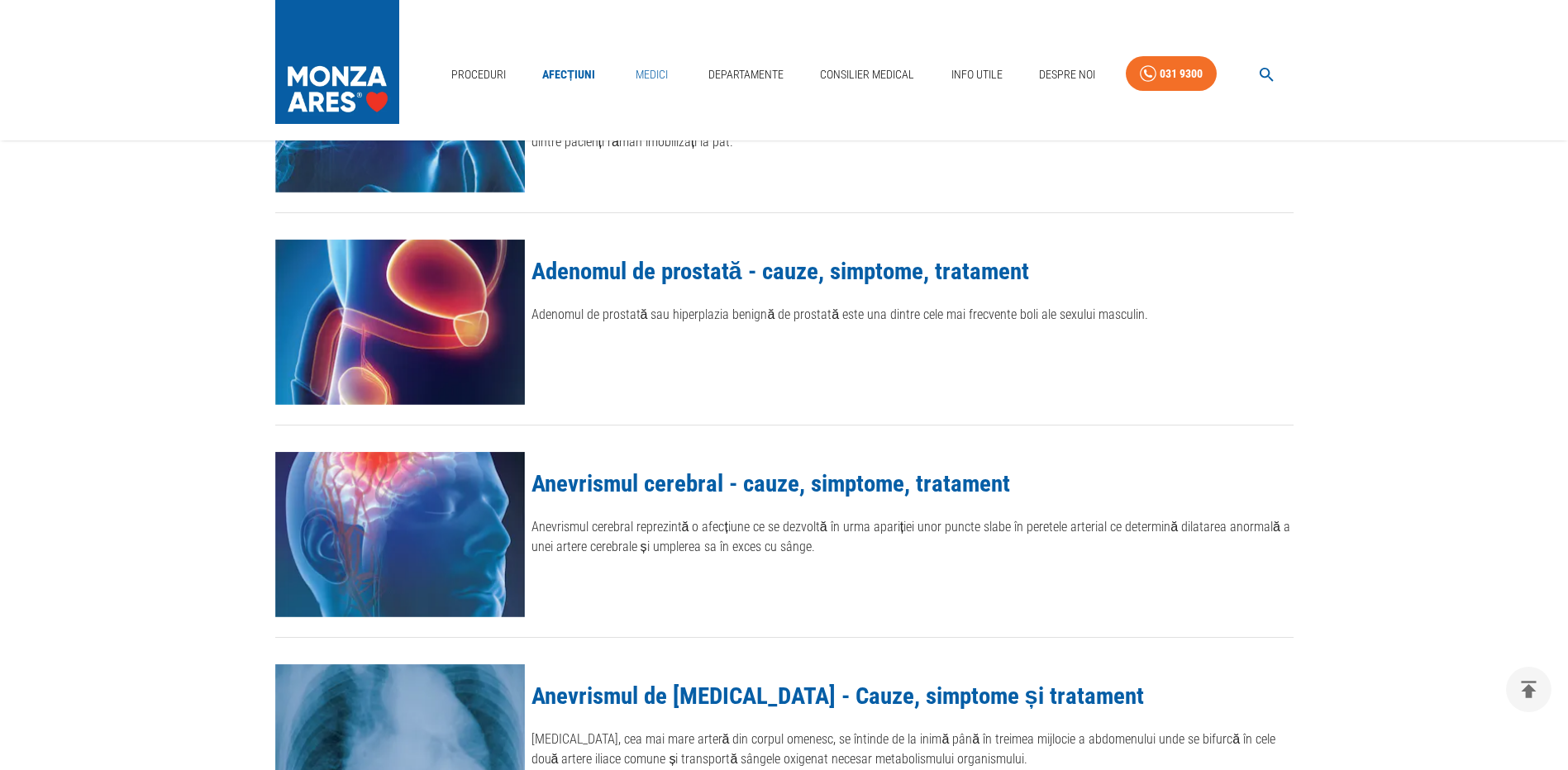
scroll to position [165, 0]
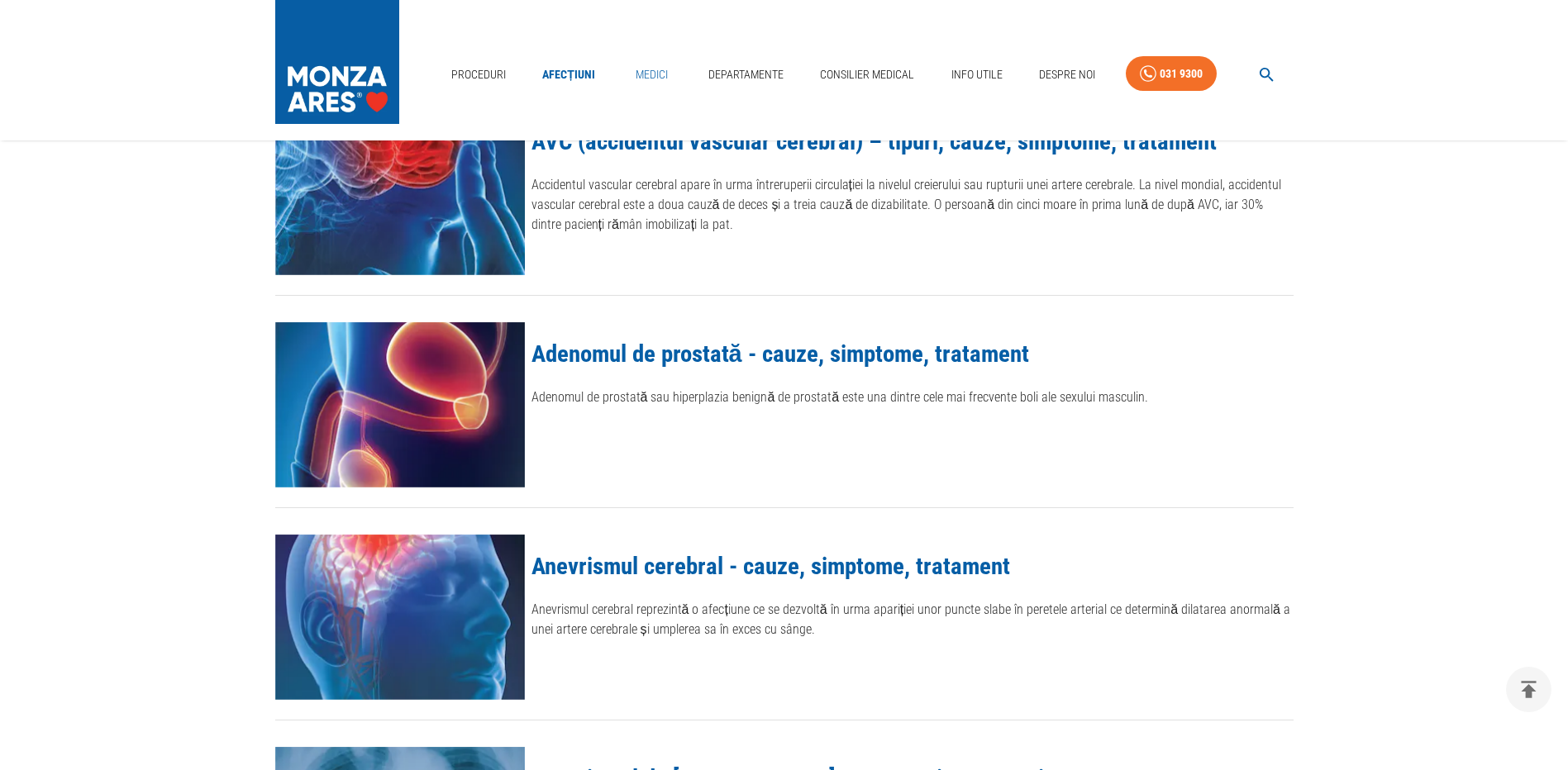
click at [643, 71] on link "Medici" at bounding box center [651, 75] width 53 height 34
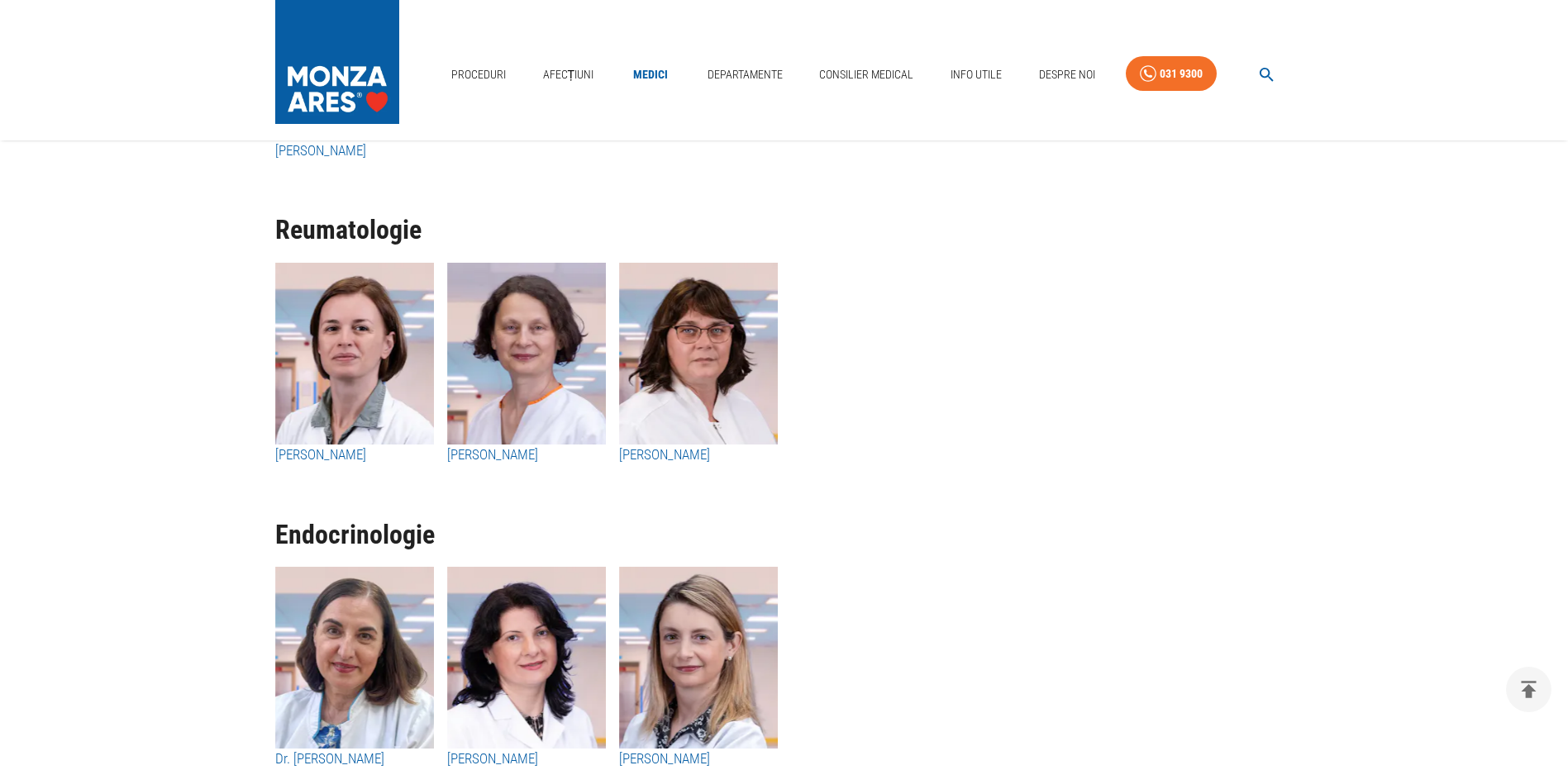
scroll to position [7932, 0]
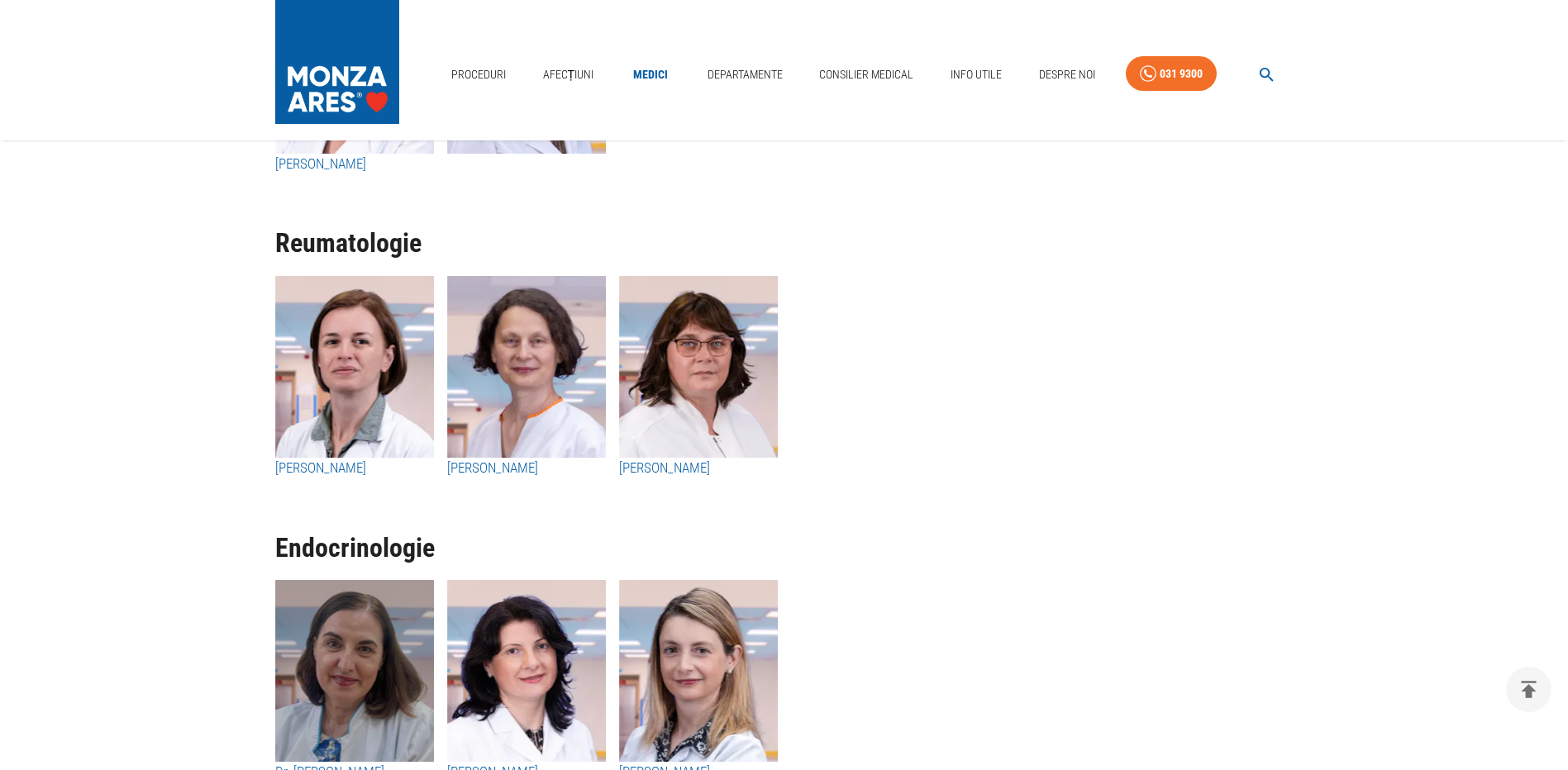
click at [375, 649] on img "button" at bounding box center [354, 670] width 158 height 182
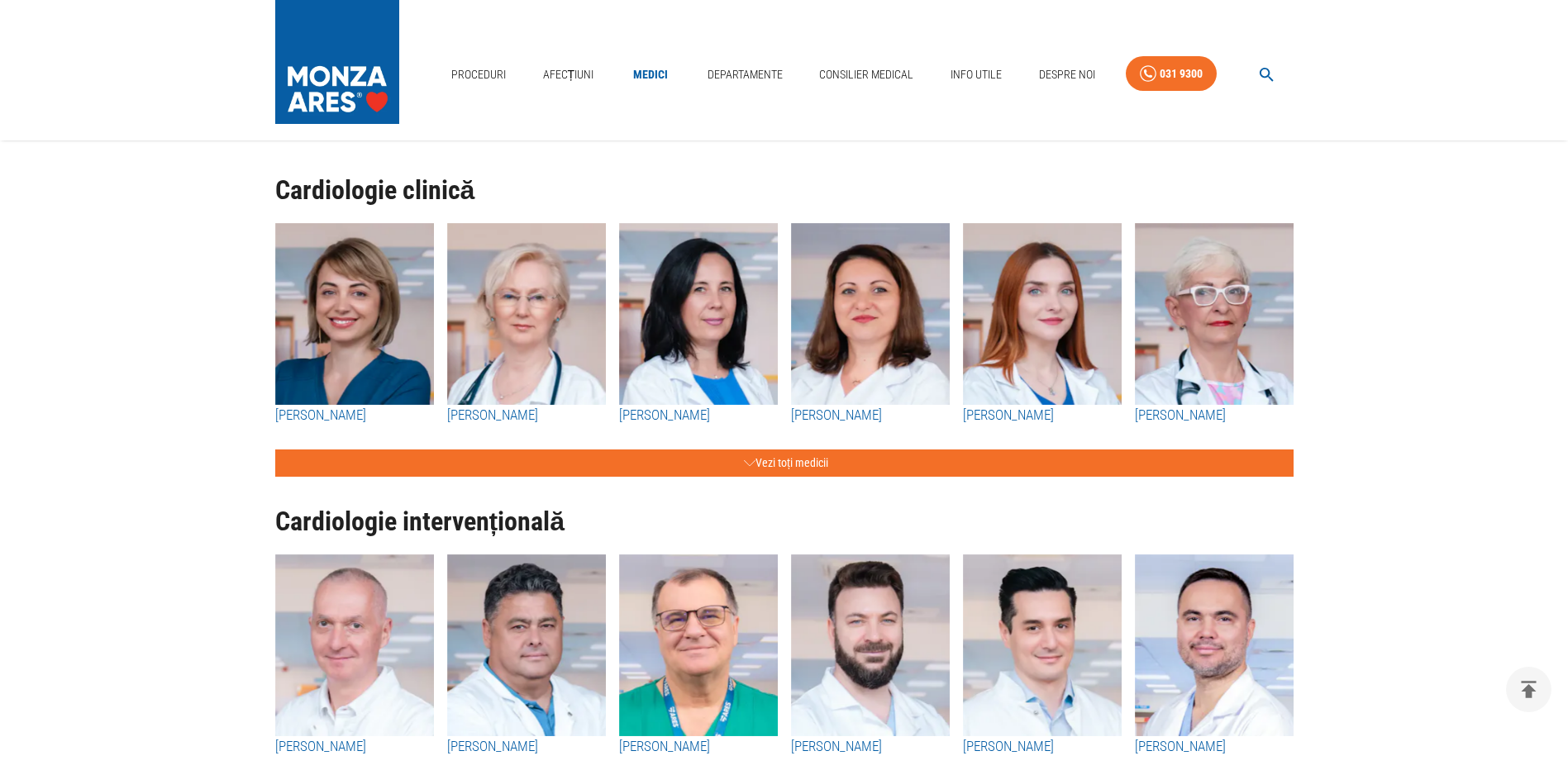
scroll to position [6385, 0]
